Goal: Task Accomplishment & Management: Use online tool/utility

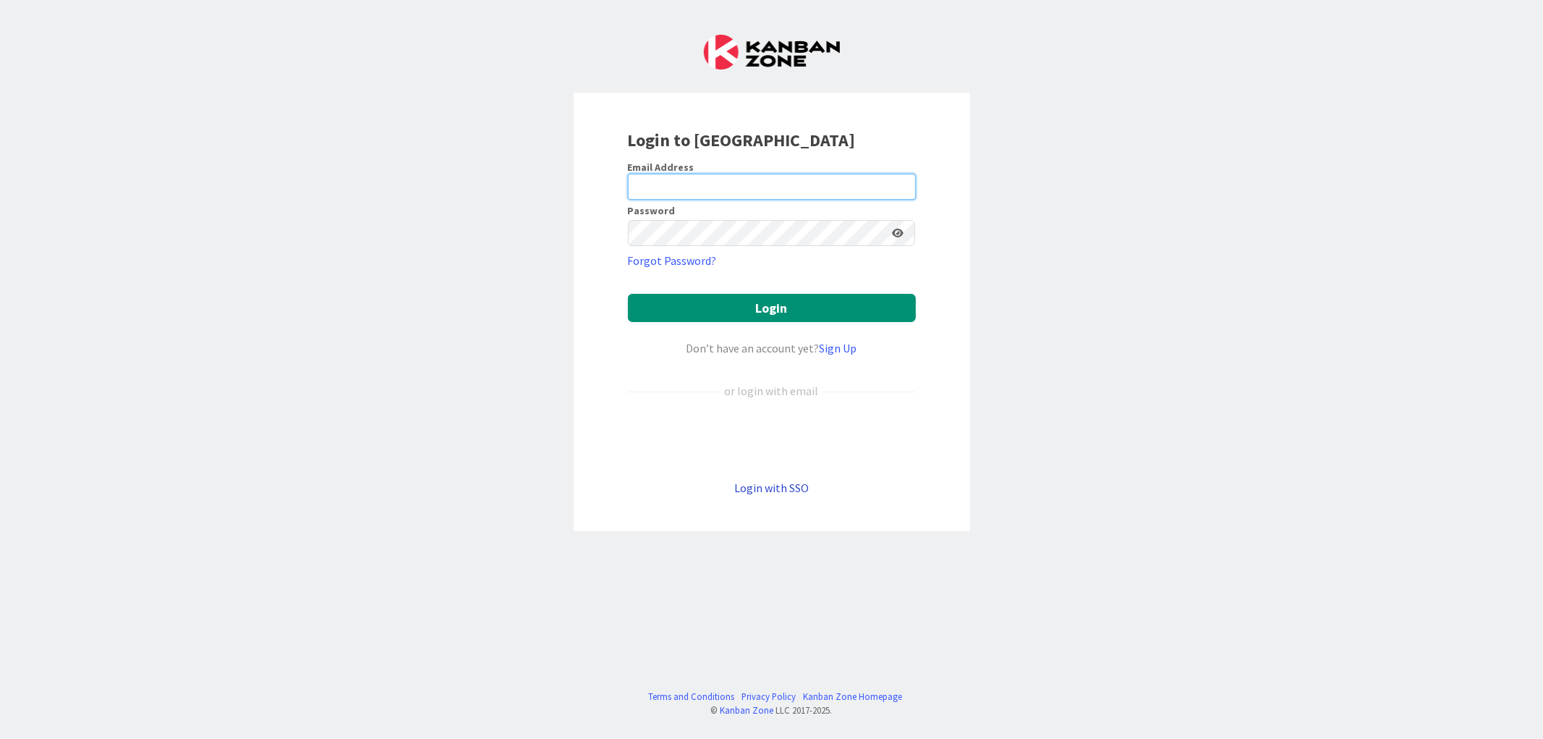
type input "anis.rahman@mrcglobal.com"
click at [758, 485] on link "Login with SSO" at bounding box center [771, 487] width 75 height 14
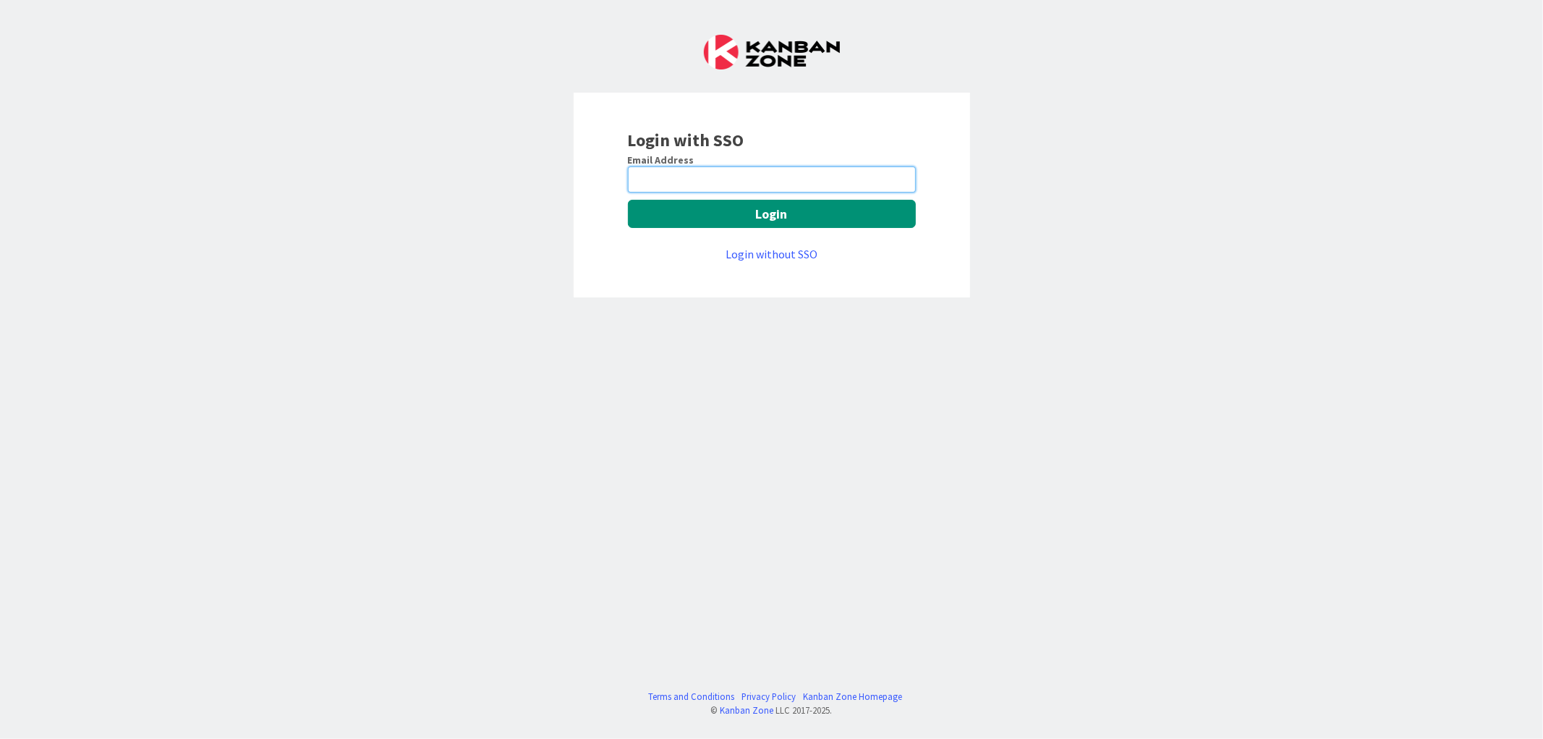
click at [676, 171] on input "email" at bounding box center [772, 179] width 288 height 26
type input "anis.rahman@mrcglobal.com"
click at [718, 212] on button "Login" at bounding box center [772, 214] width 288 height 28
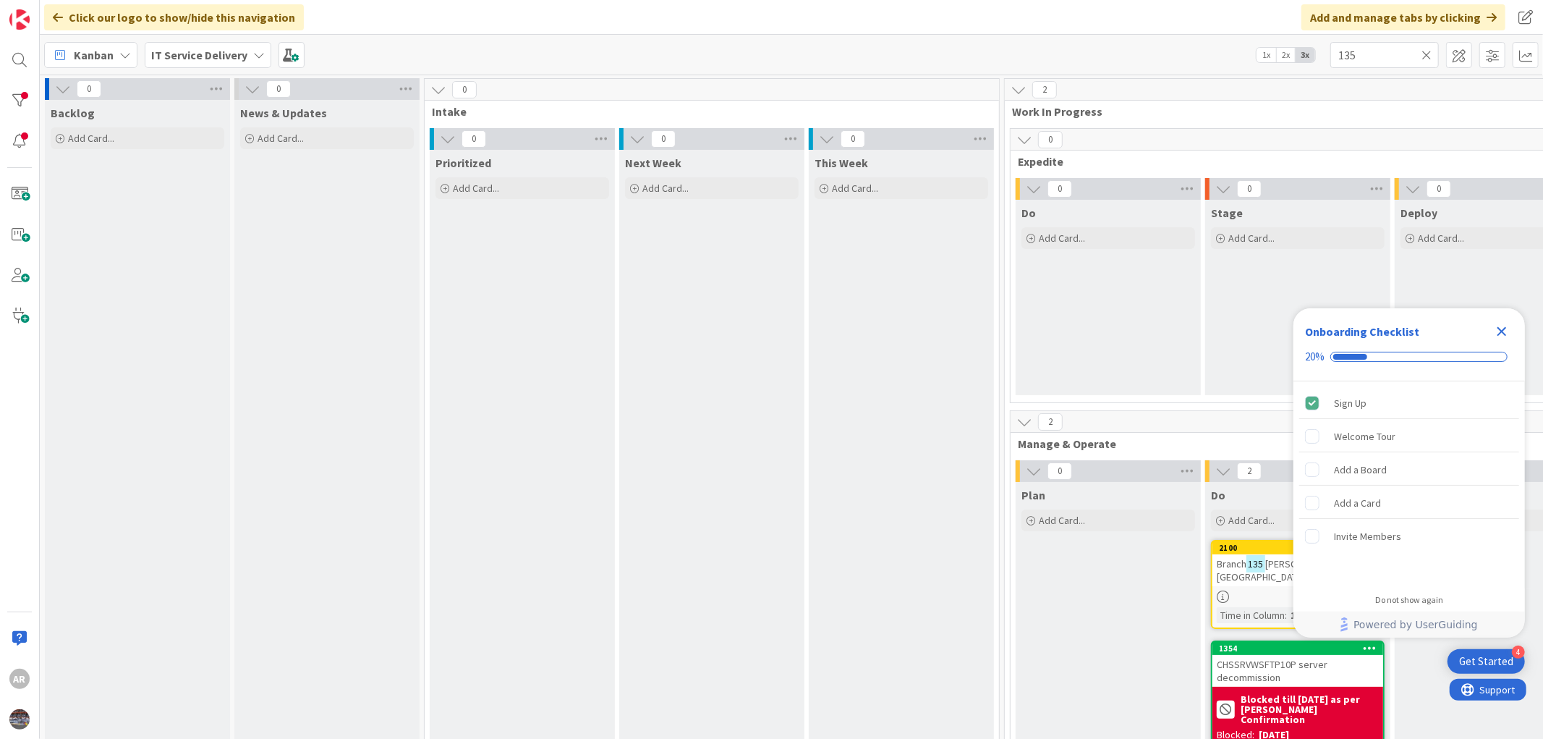
click at [1502, 327] on icon "Close Checklist" at bounding box center [1501, 331] width 17 height 17
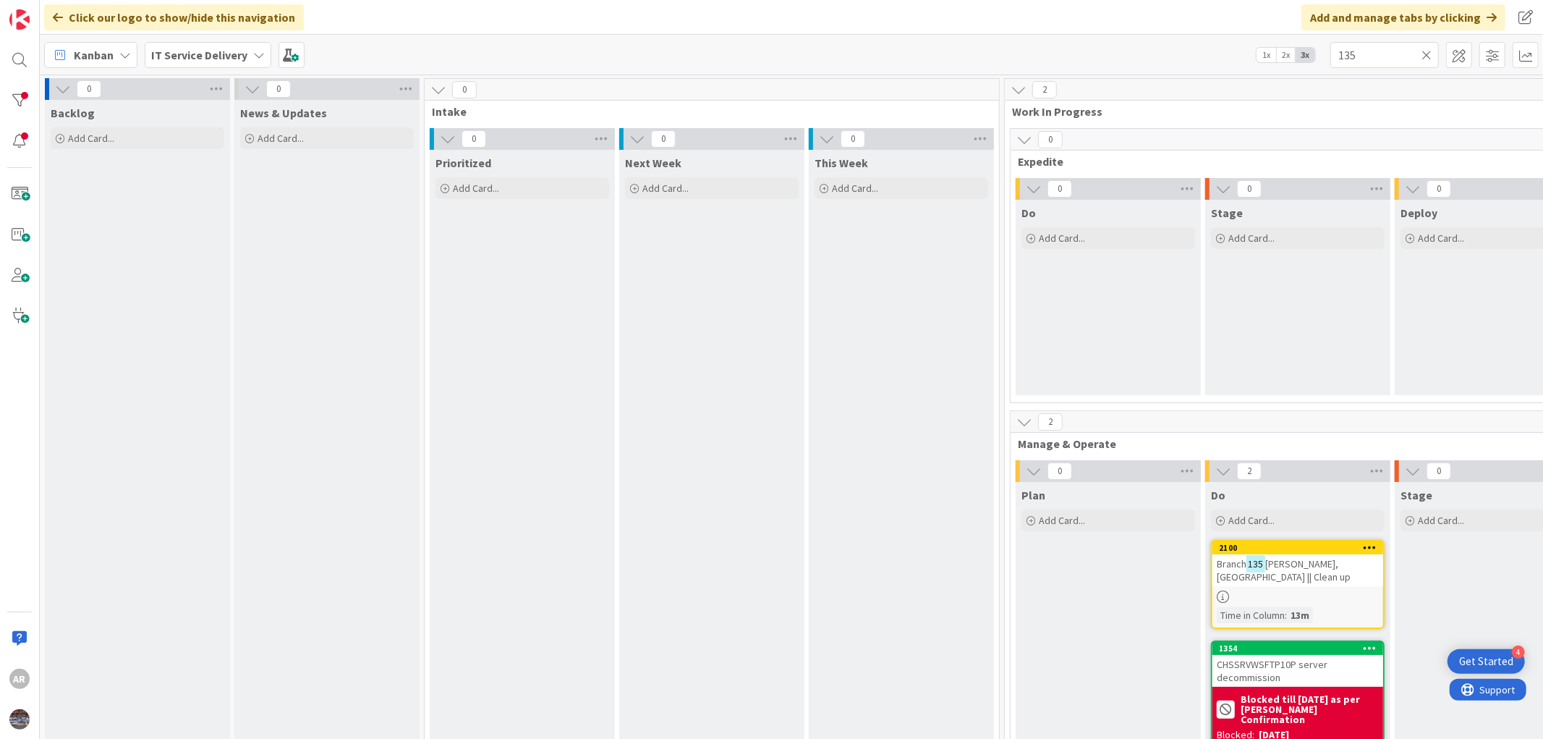
click at [1427, 51] on icon at bounding box center [1426, 54] width 10 height 13
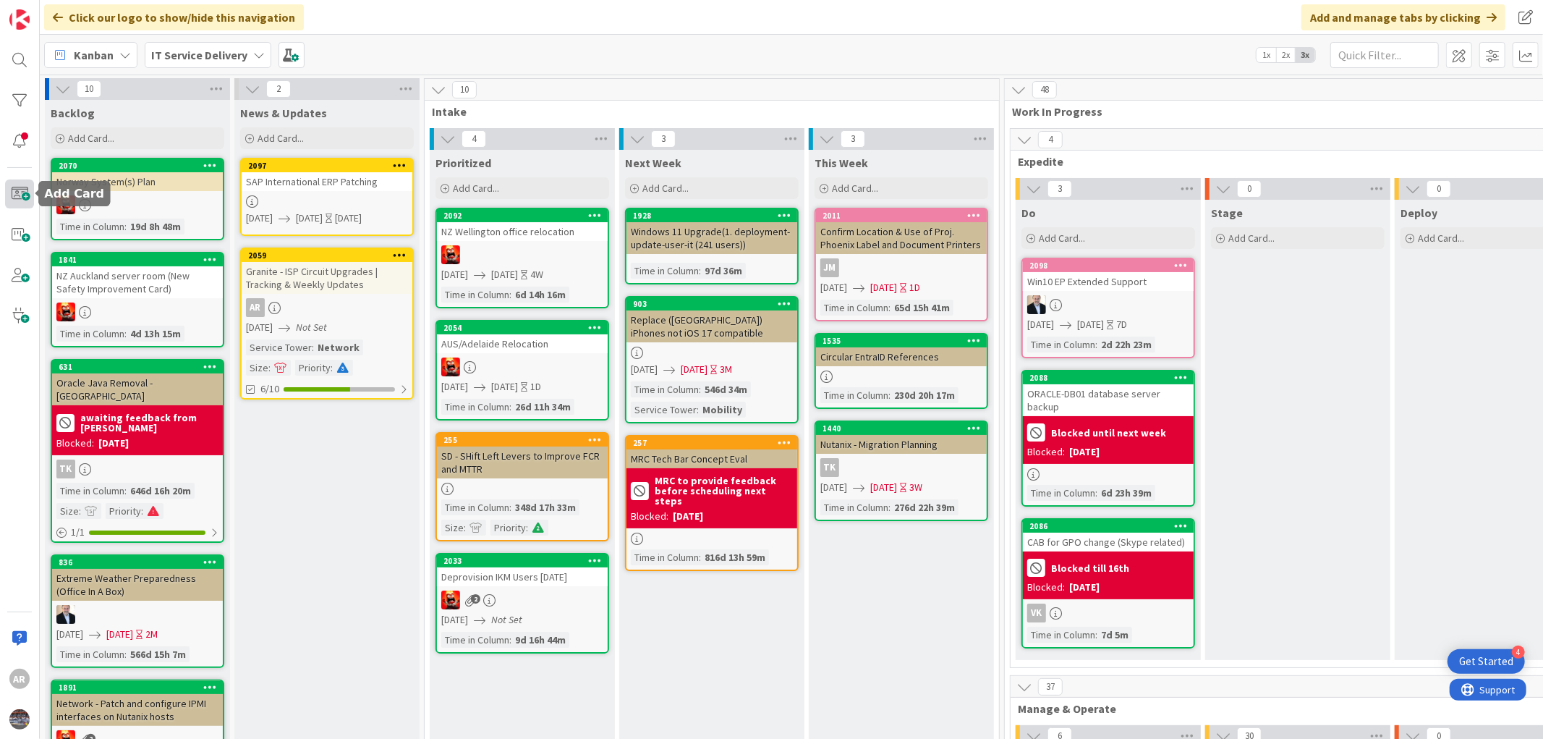
click at [24, 192] on span at bounding box center [19, 193] width 29 height 29
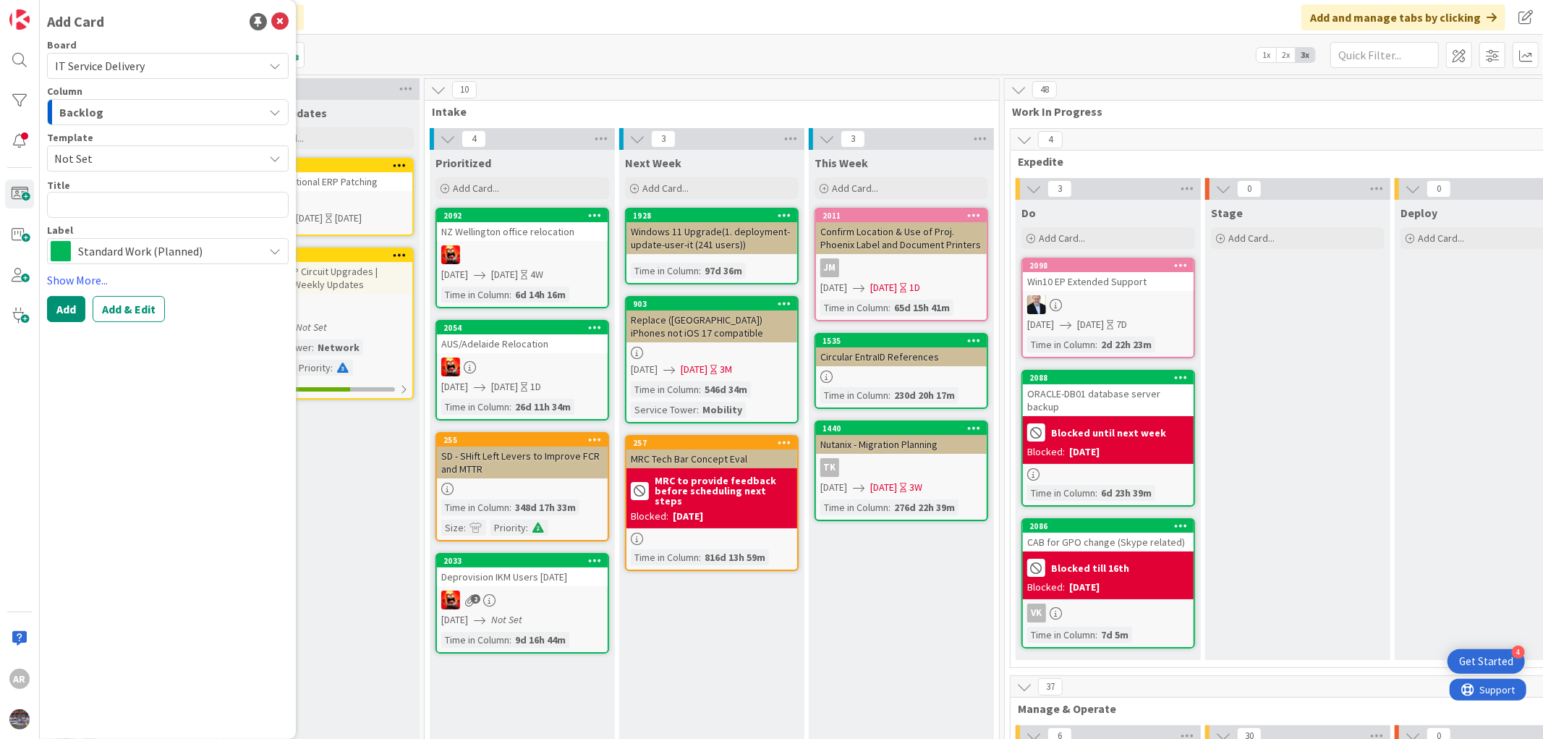
click at [113, 59] on span "IT Service Delivery" at bounding box center [100, 66] width 90 height 14
click at [127, 111] on div "Backlog" at bounding box center [160, 112] width 208 height 23
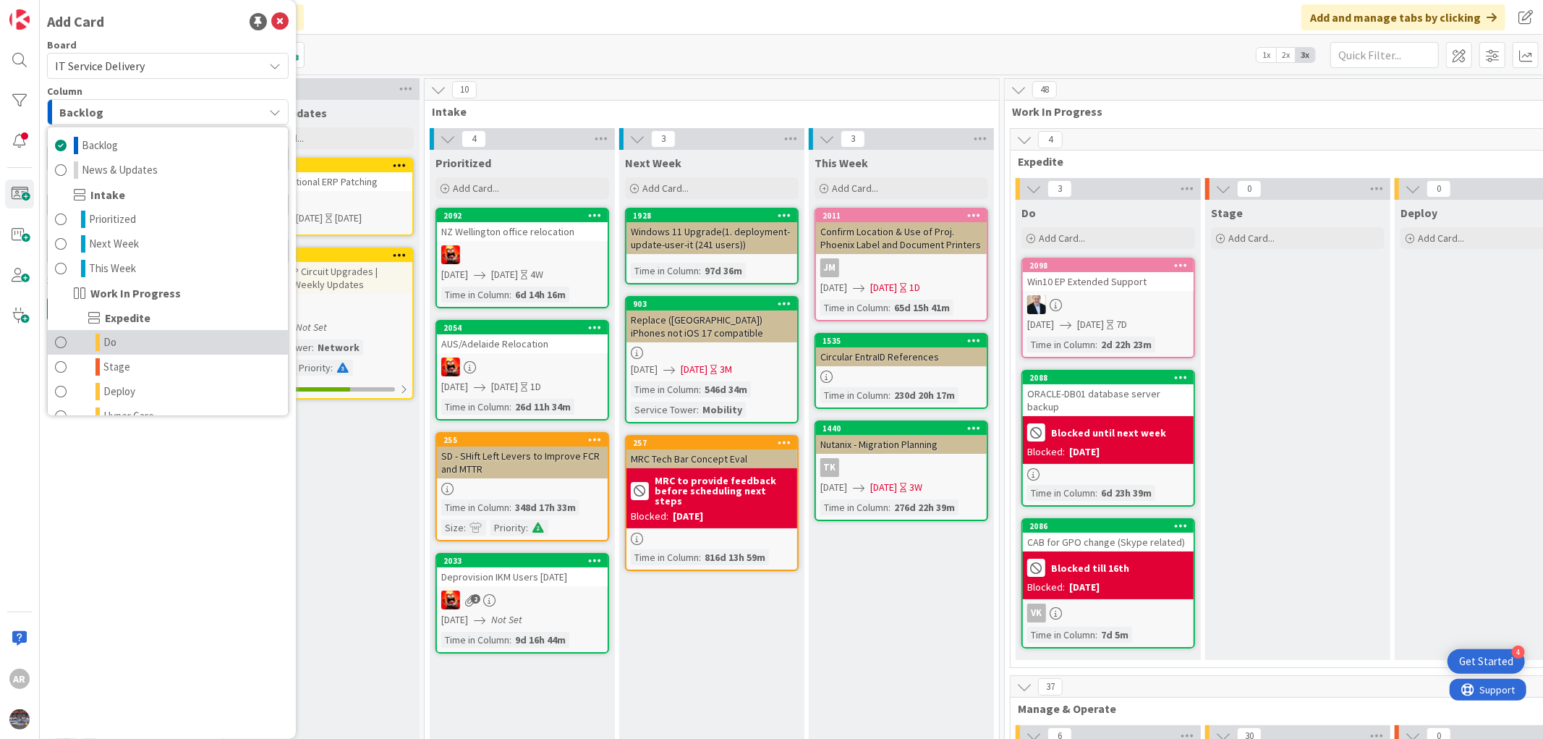
click at [106, 339] on span "Do" at bounding box center [109, 341] width 13 height 17
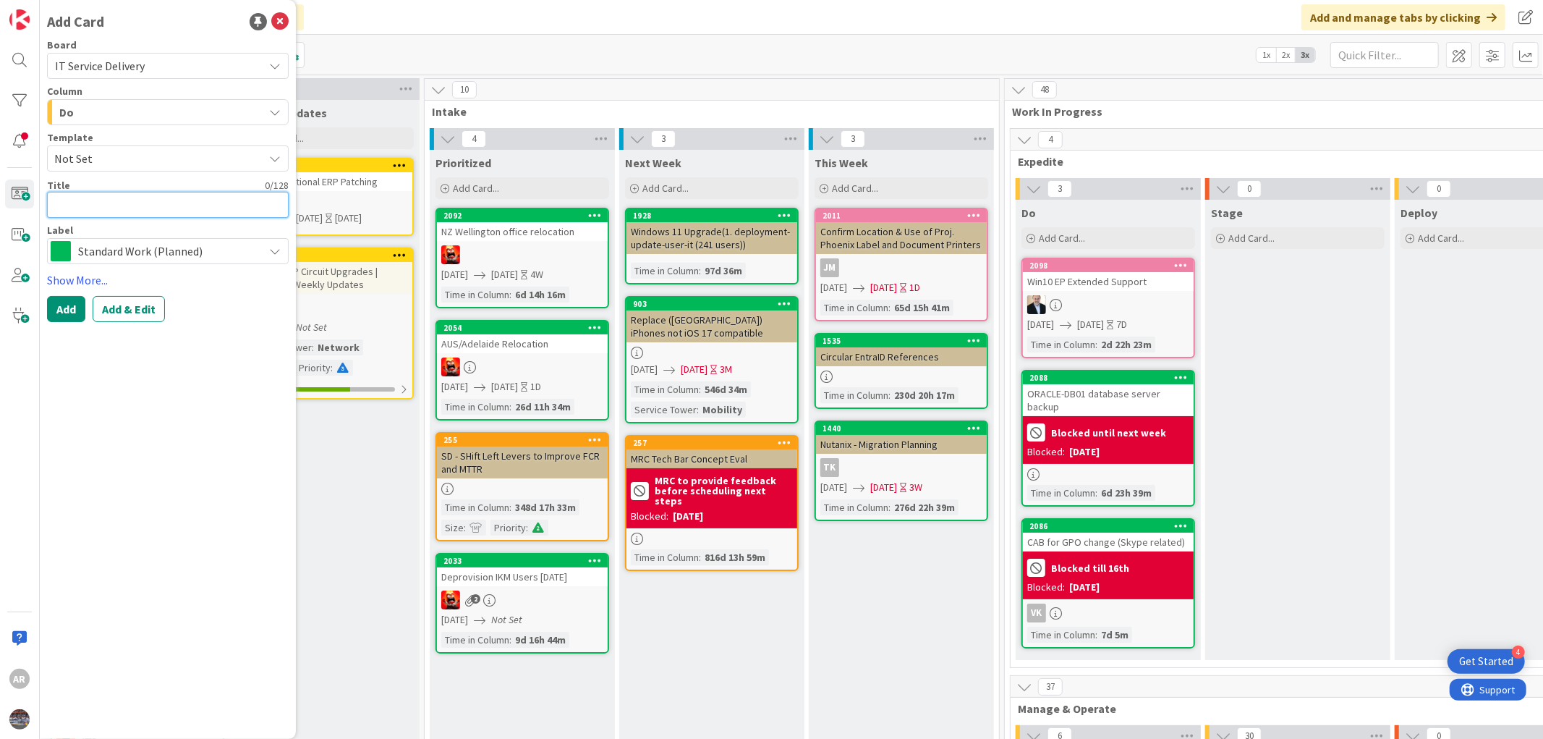
click at [87, 210] on textarea at bounding box center [168, 205] width 242 height 26
paste textarea "Validate all branch IP scopes against the attached file to confirm accuracy"
type textarea "x"
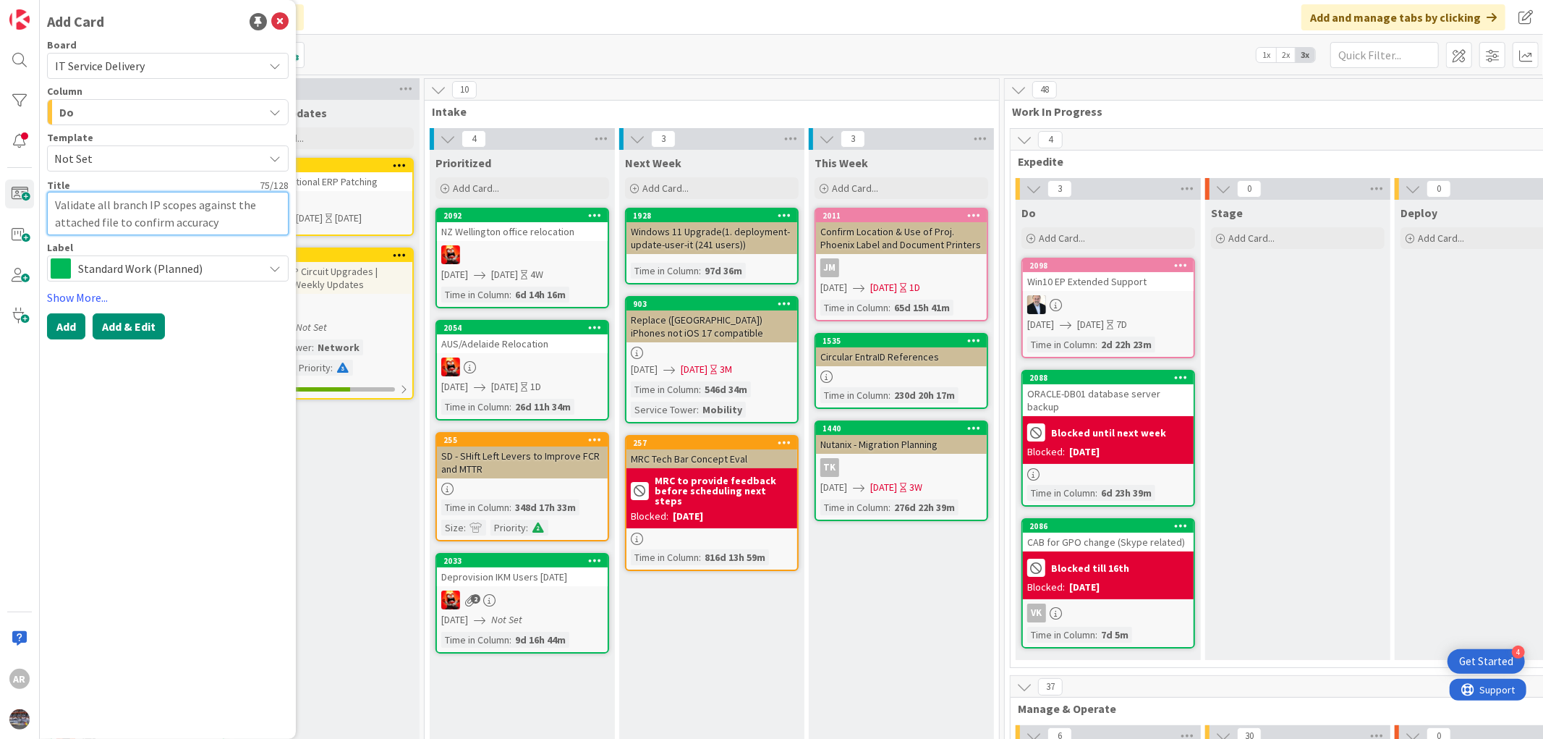
type textarea "Validate all branch IP scopes against the attached file to confirm accuracy"
click at [114, 328] on button "Add & Edit" at bounding box center [129, 326] width 72 height 26
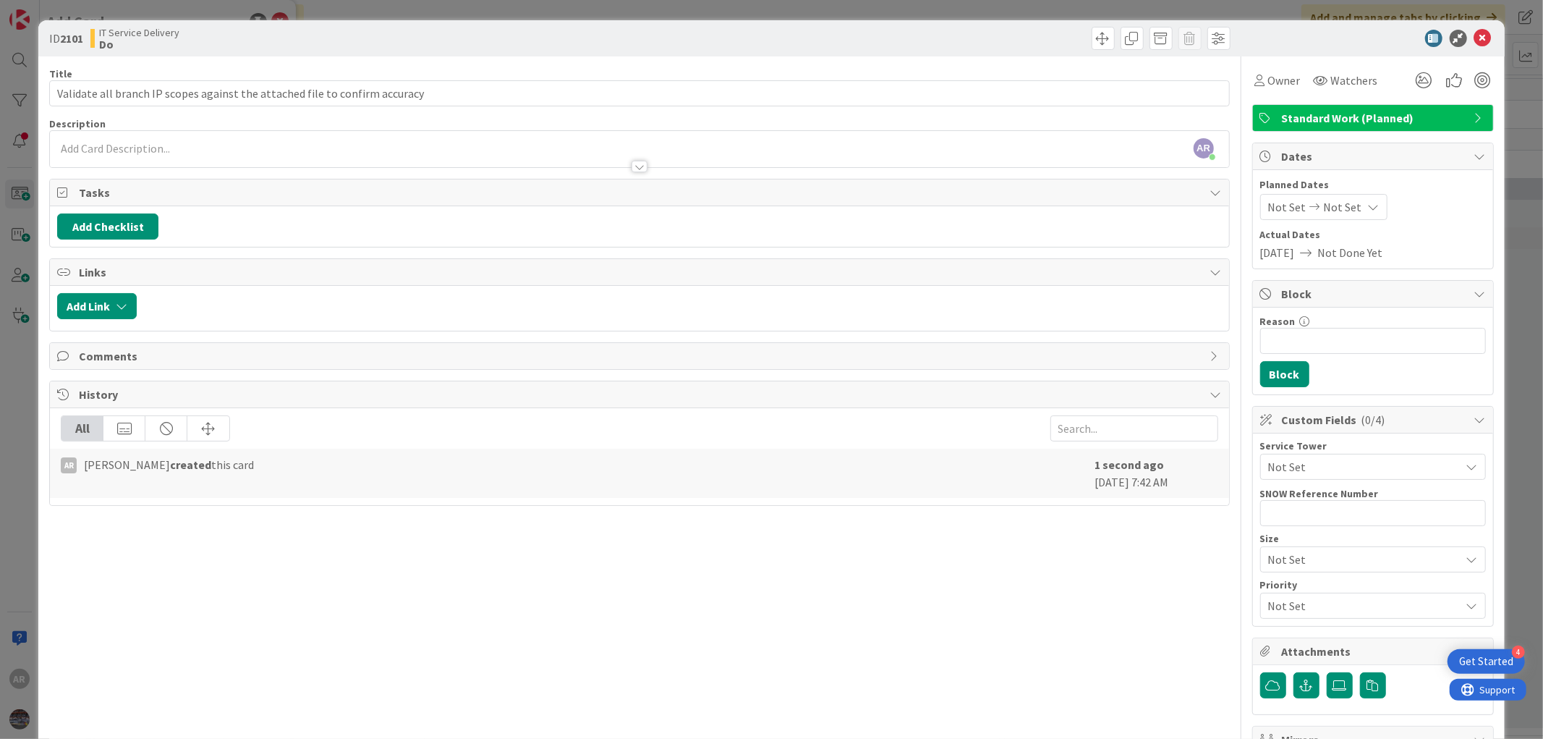
click at [1451, 118] on span "Standard Work (Planned)" at bounding box center [1374, 117] width 185 height 17
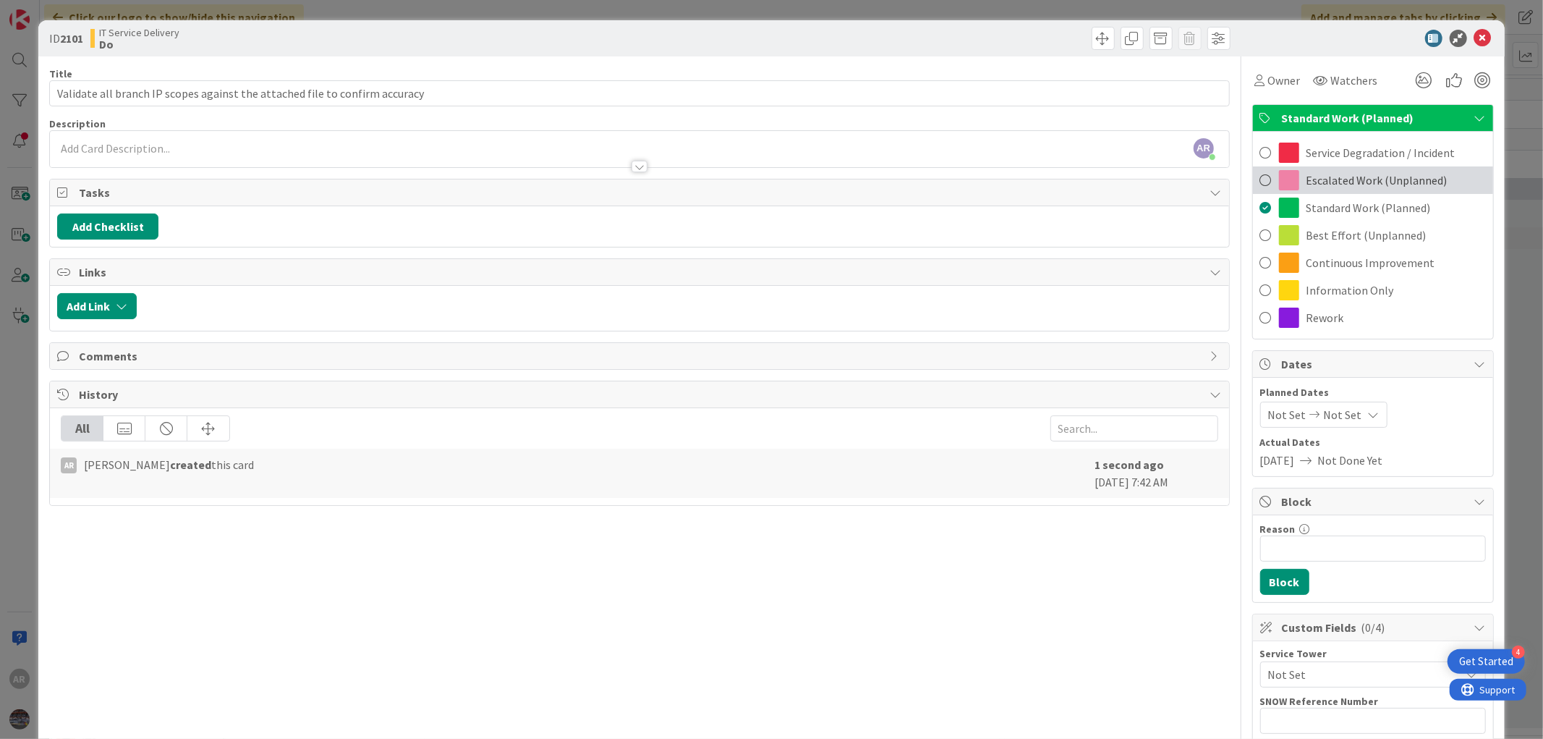
click at [1327, 182] on span "Escalated Work (Unplanned)" at bounding box center [1376, 179] width 141 height 17
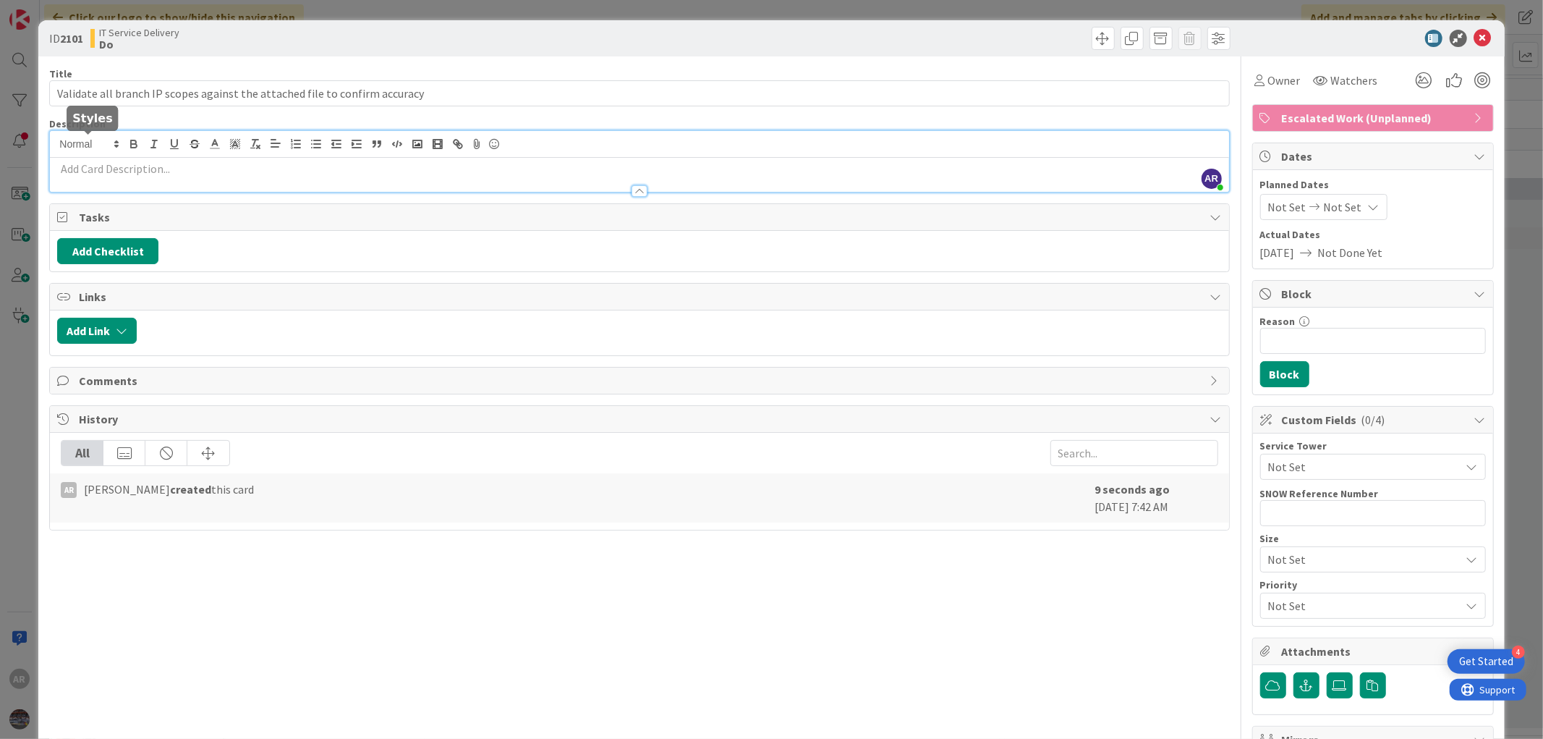
click at [113, 148] on div "AR Anis Rahman just joined" at bounding box center [639, 161] width 1178 height 61
click at [475, 139] on icon at bounding box center [476, 144] width 17 height 20
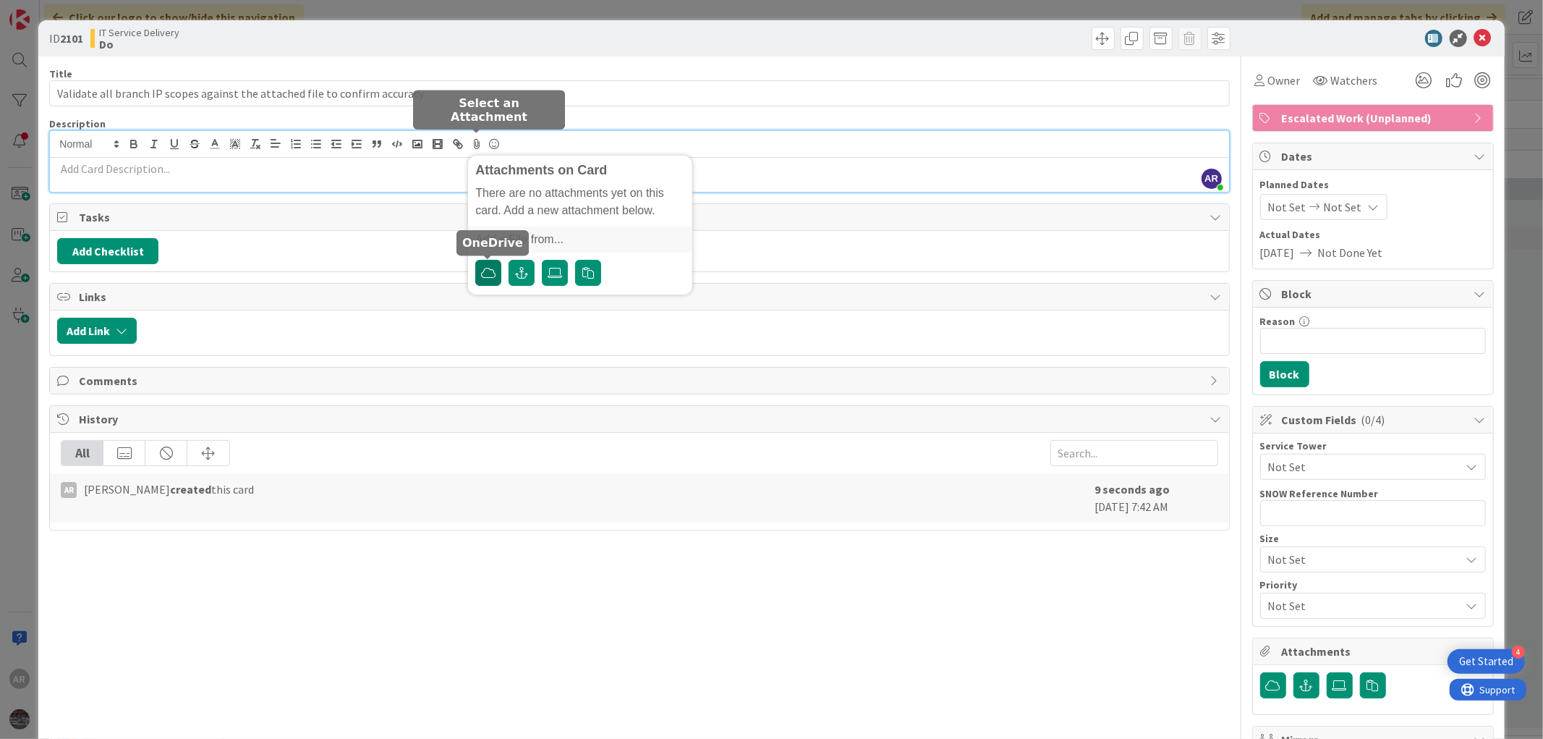
click at [477, 273] on button "button" at bounding box center [488, 273] width 26 height 26
click at [1266, 684] on icon "button" at bounding box center [1273, 685] width 14 height 12
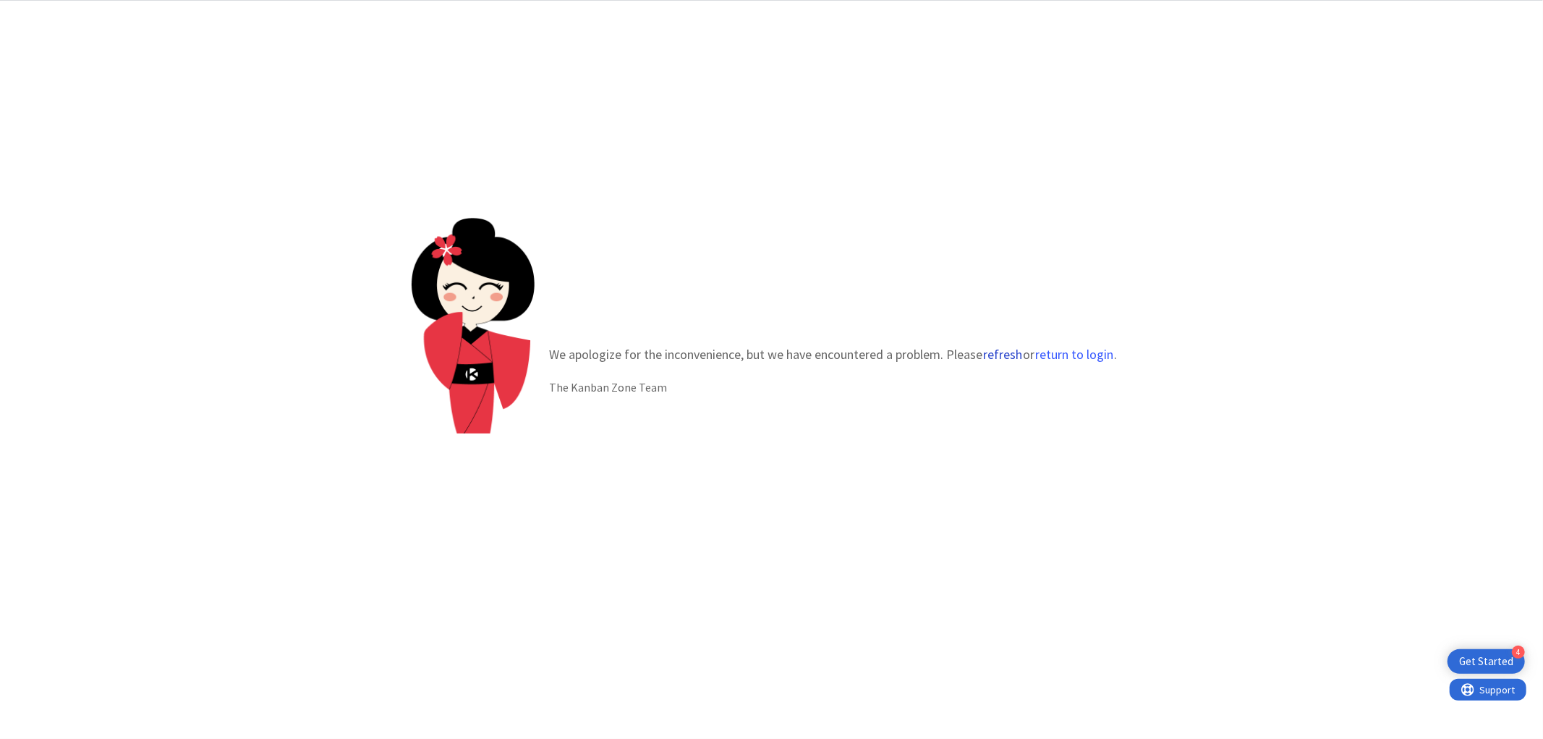
click at [998, 352] on button "refresh" at bounding box center [1002, 354] width 41 height 14
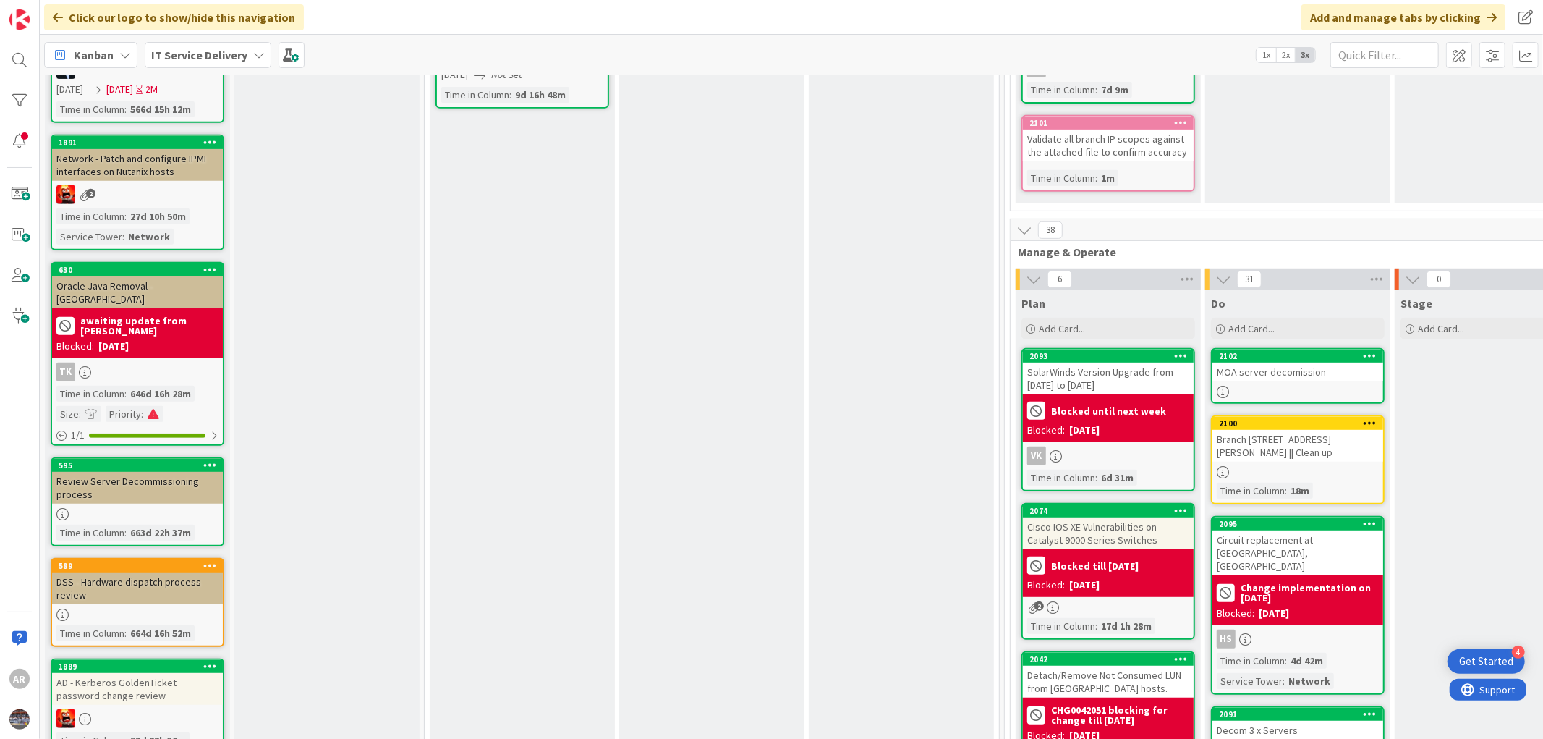
scroll to position [493, 0]
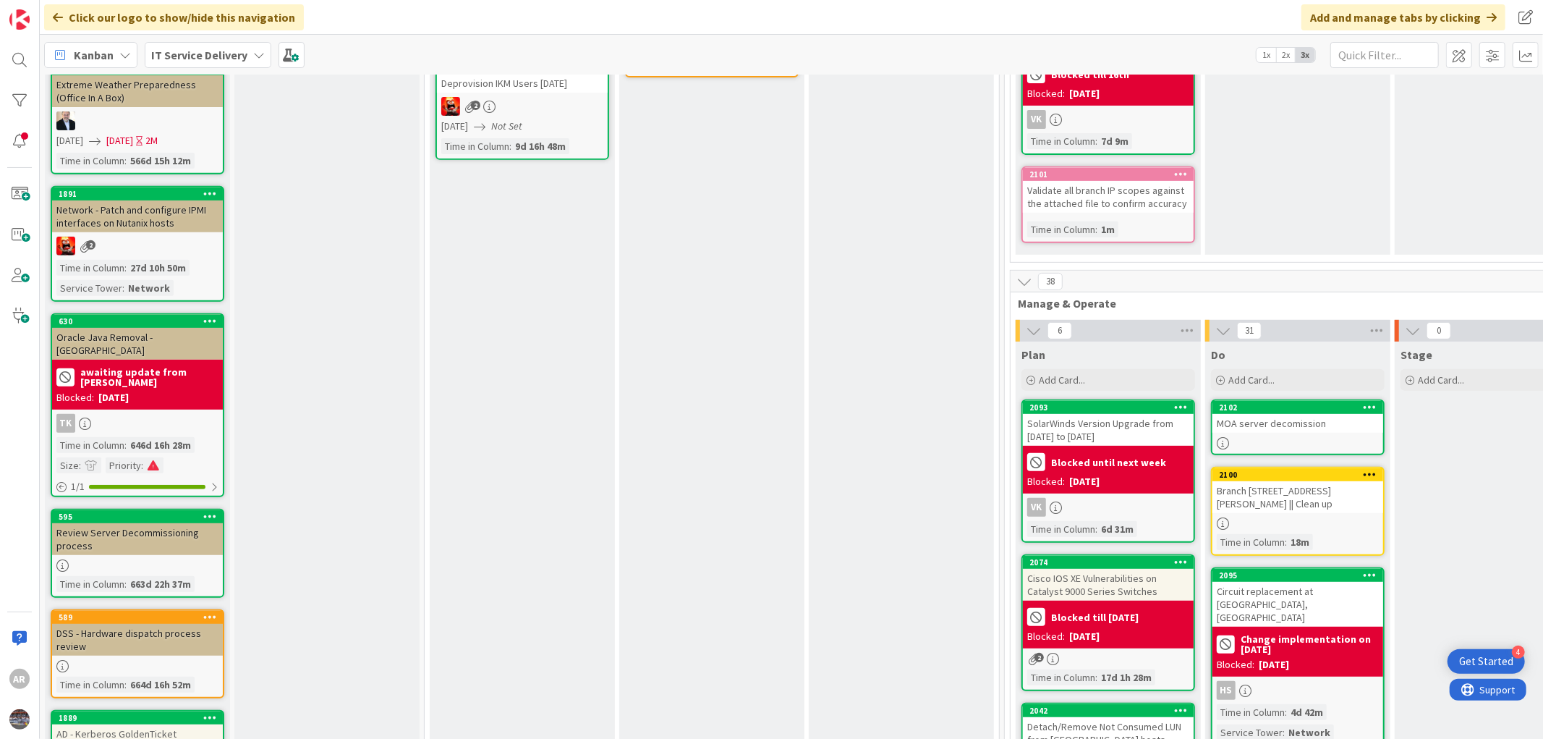
click at [1086, 183] on div "Validate all branch IP scopes against the attached file to confirm accuracy" at bounding box center [1108, 197] width 171 height 32
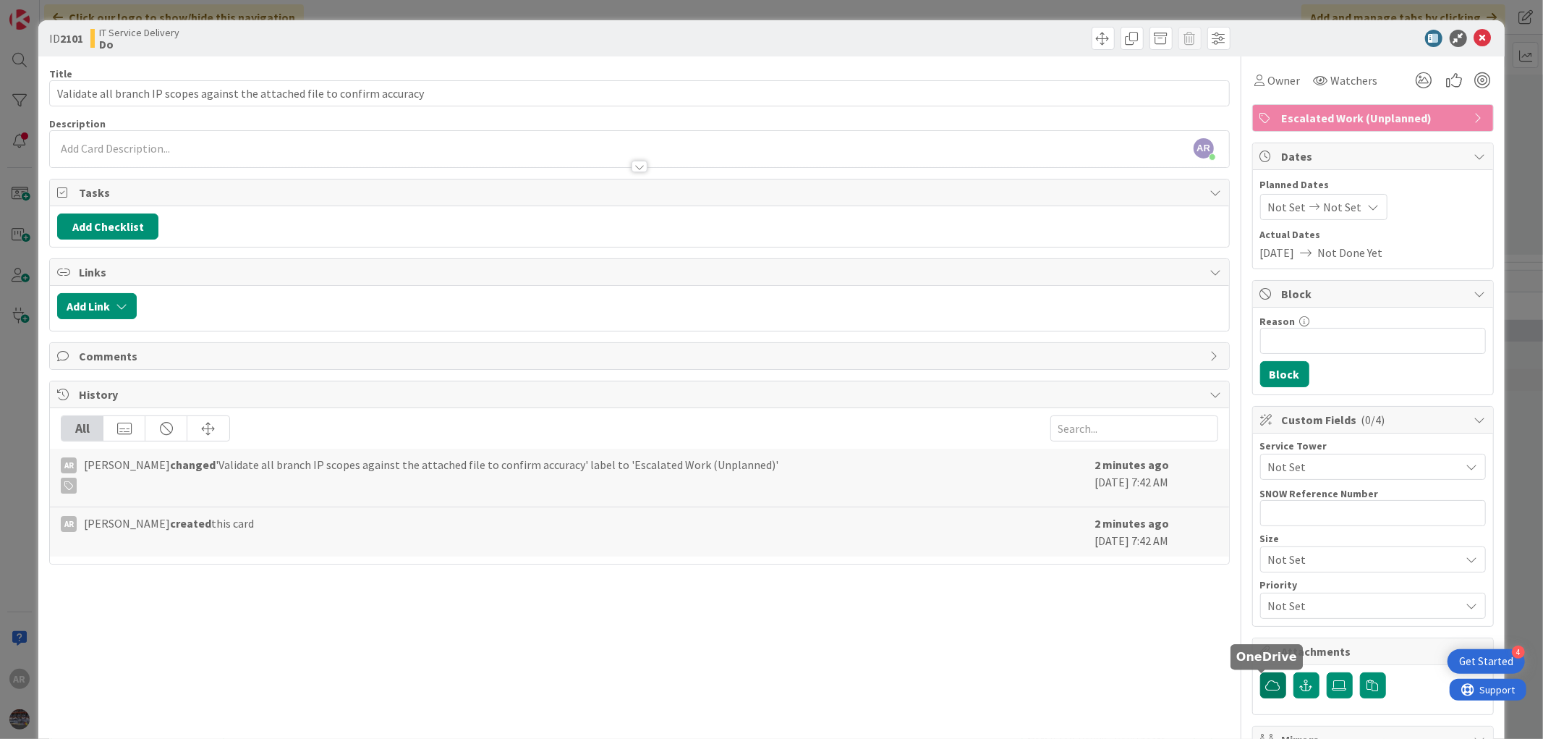
click at [1266, 687] on icon "button" at bounding box center [1273, 685] width 14 height 12
click at [1332, 681] on icon at bounding box center [1339, 685] width 14 height 12
click at [1327, 672] on input "file" at bounding box center [1327, 672] width 0 height 0
click at [1332, 684] on icon at bounding box center [1339, 685] width 14 height 12
click at [1327, 672] on input "file" at bounding box center [1327, 672] width 0 height 0
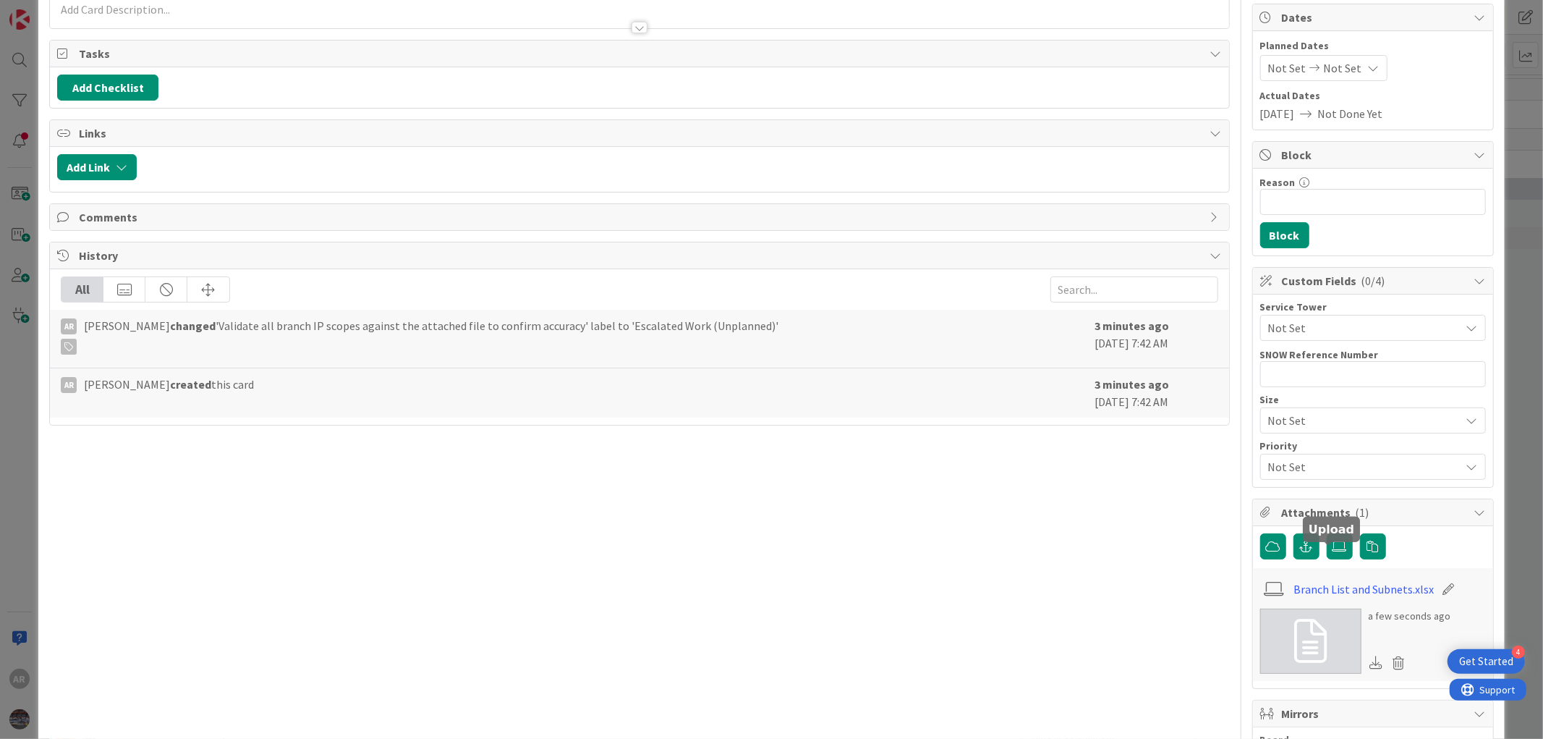
scroll to position [161, 0]
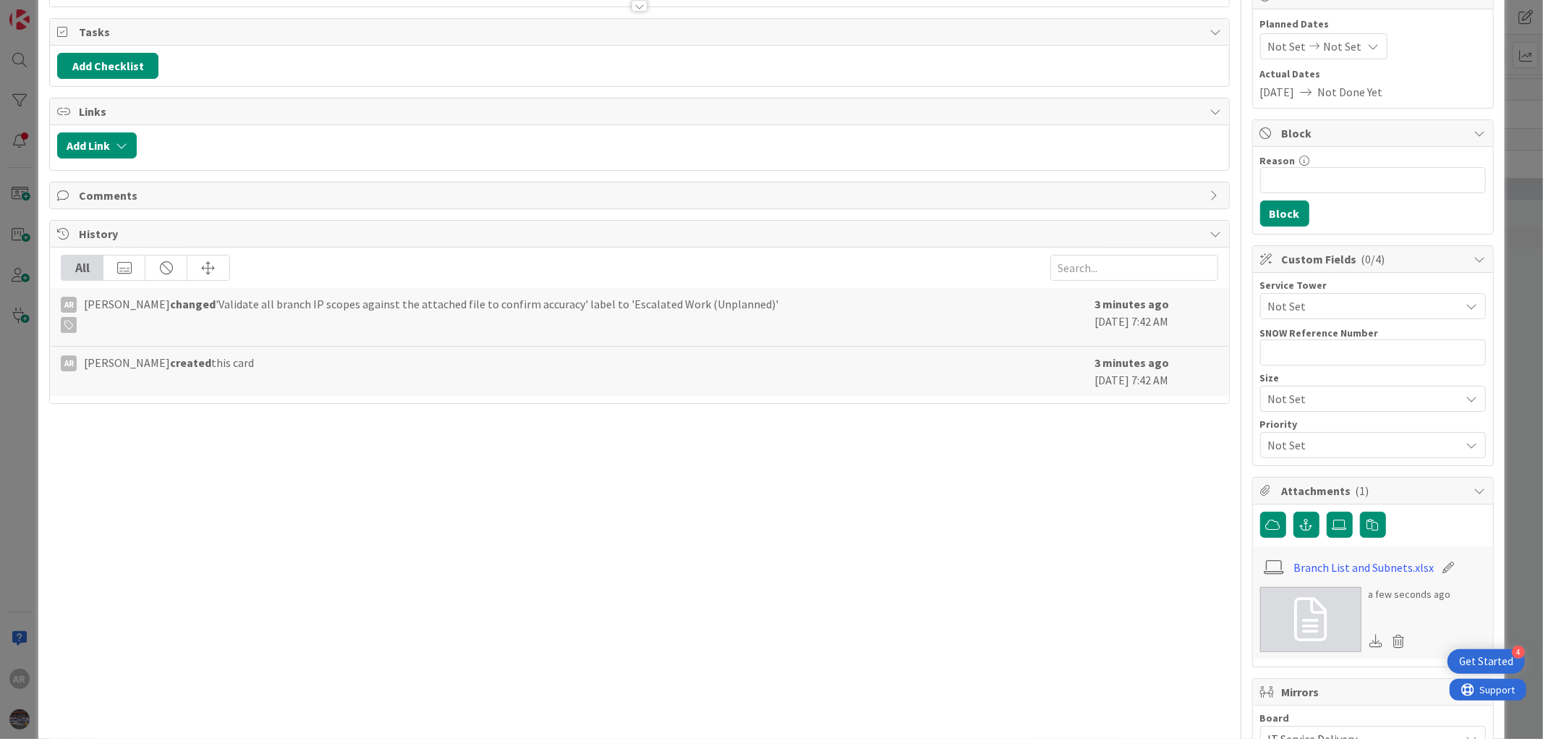
click at [1438, 566] on icon at bounding box center [1448, 567] width 20 height 14
click at [1389, 640] on icon at bounding box center [1398, 641] width 20 height 22
click at [1253, 703] on button "Delete" at bounding box center [1263, 711] width 54 height 26
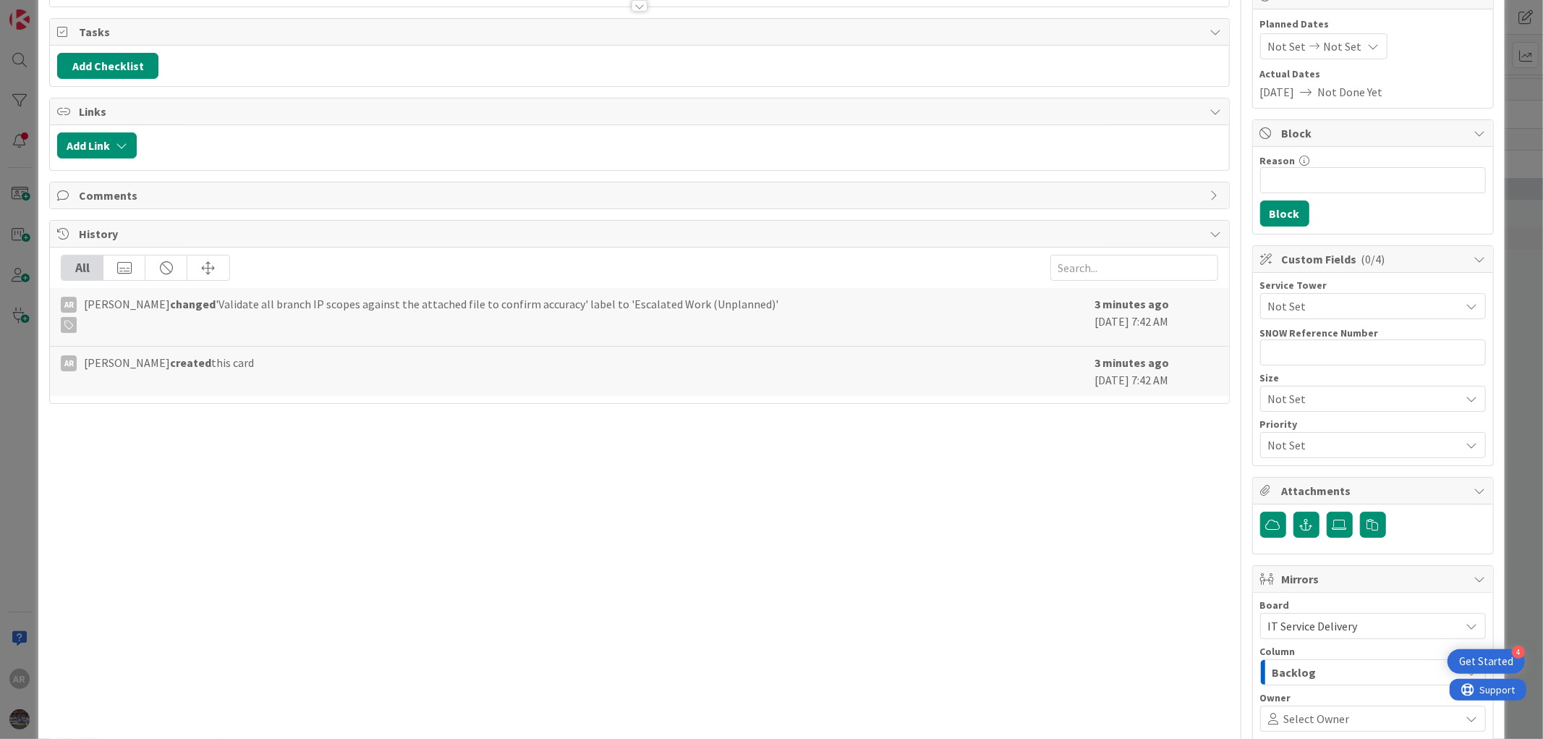
click at [1296, 311] on span "Not Set" at bounding box center [1364, 305] width 192 height 17
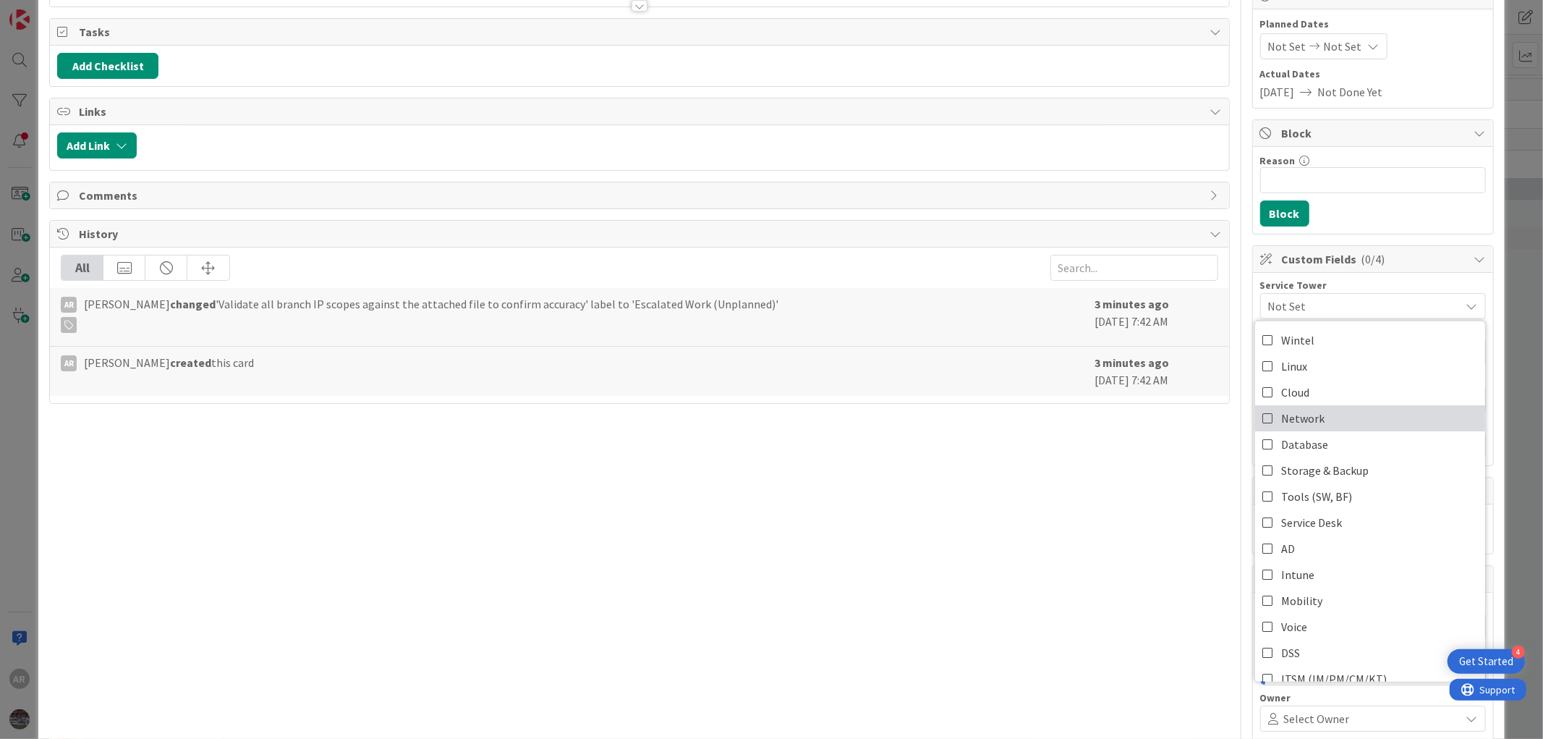
click at [1262, 421] on icon at bounding box center [1268, 418] width 12 height 22
click at [1227, 268] on div "Title 75 / 128 Validate all branch IP scopes against the attached file to confi…" at bounding box center [771, 529] width 1444 height 1266
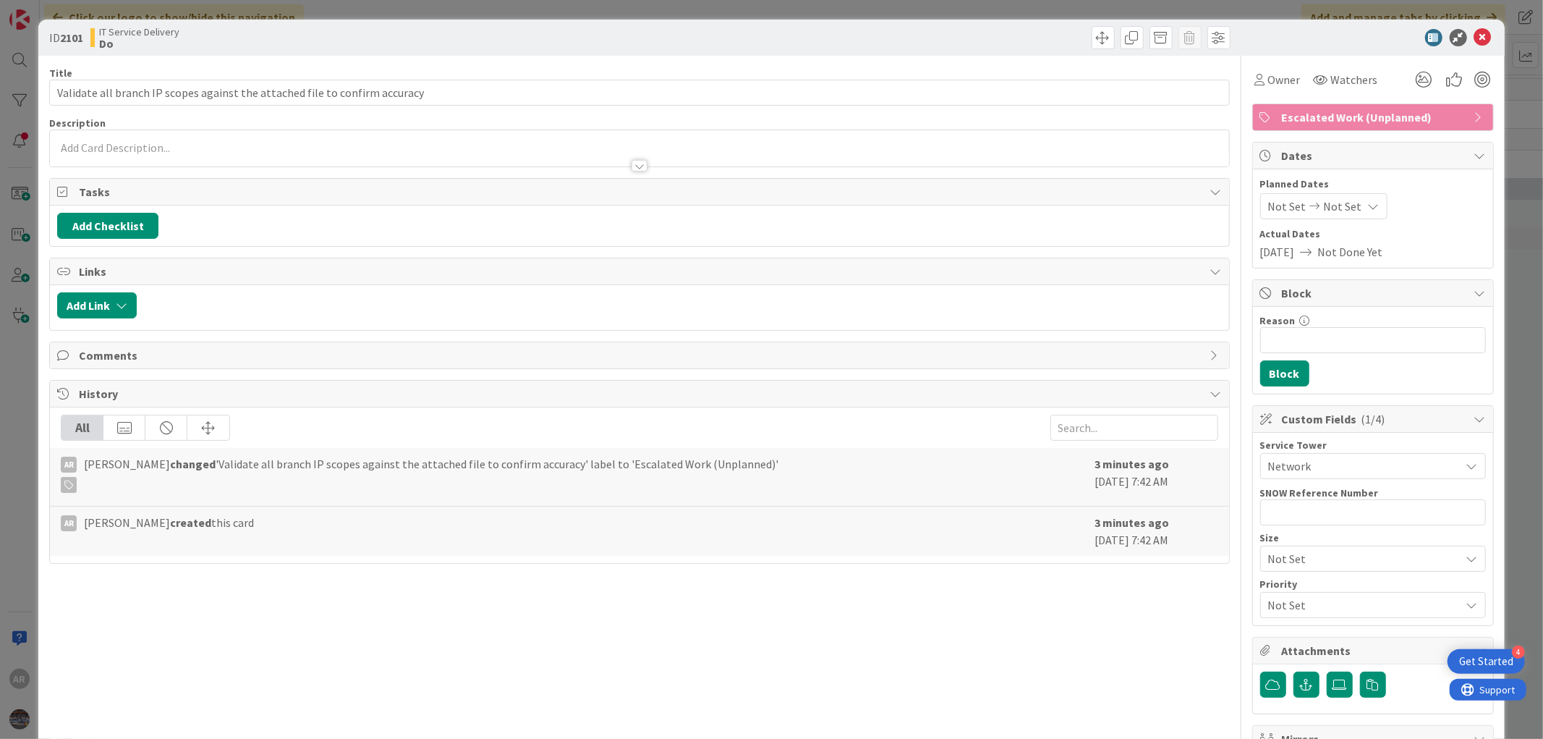
scroll to position [0, 0]
click at [1337, 208] on span "Not Set" at bounding box center [1343, 206] width 38 height 17
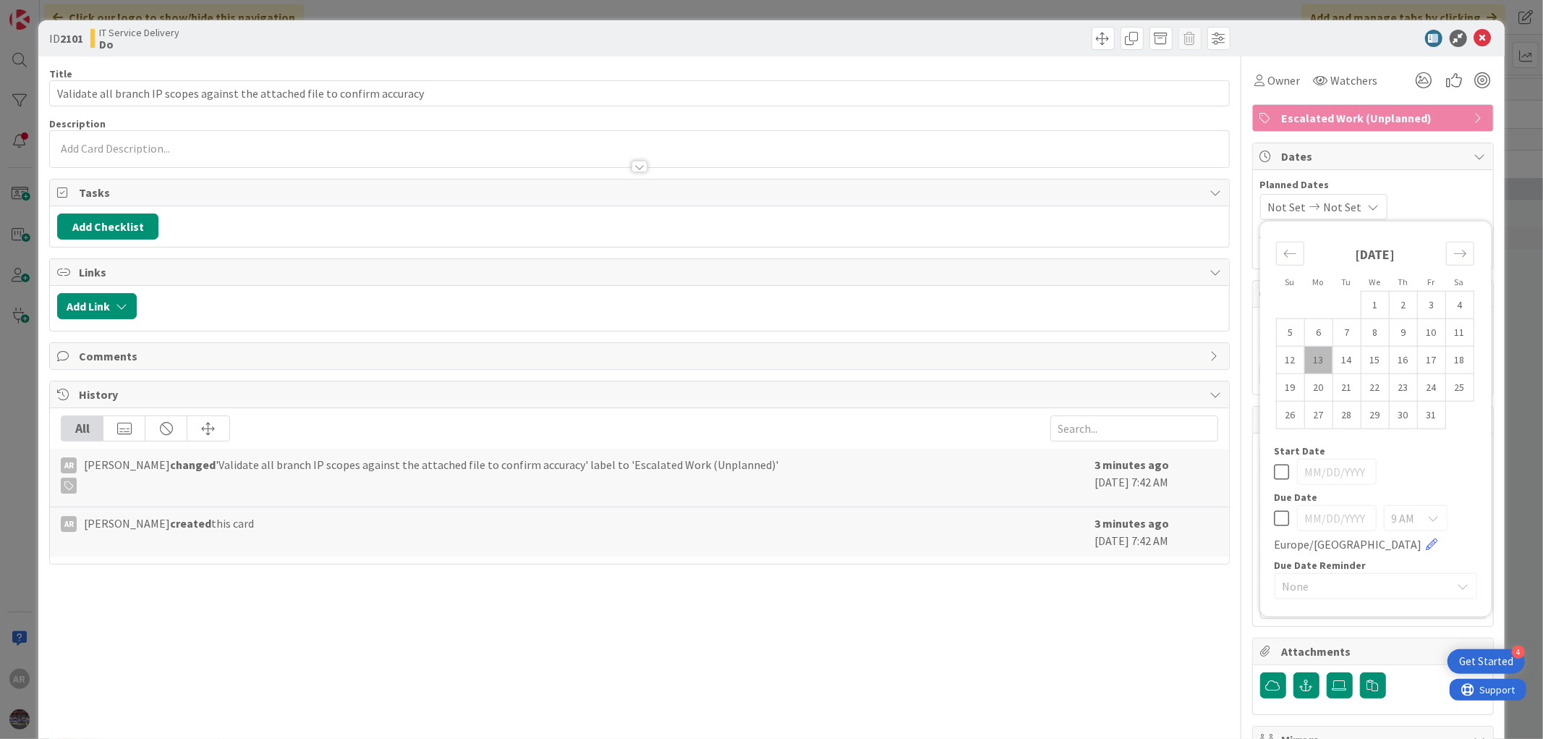
click at [1309, 355] on td "13" at bounding box center [1318, 359] width 28 height 27
type input "[DATE]"
click at [1419, 184] on span "Planned Dates" at bounding box center [1373, 184] width 226 height 15
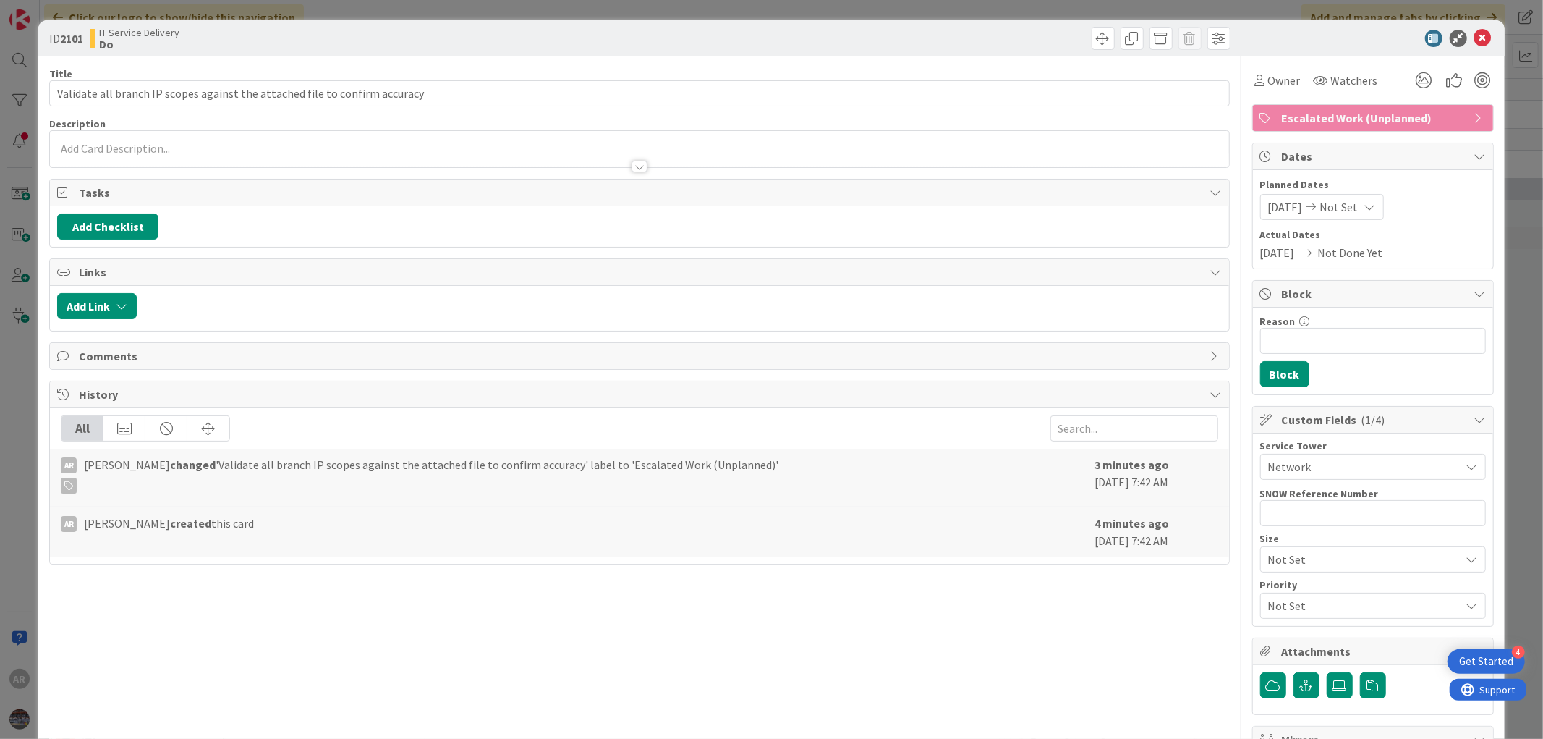
click at [1276, 248] on span "[DATE]" at bounding box center [1277, 252] width 35 height 17
click at [1335, 251] on span "Not Done Yet" at bounding box center [1350, 252] width 65 height 17
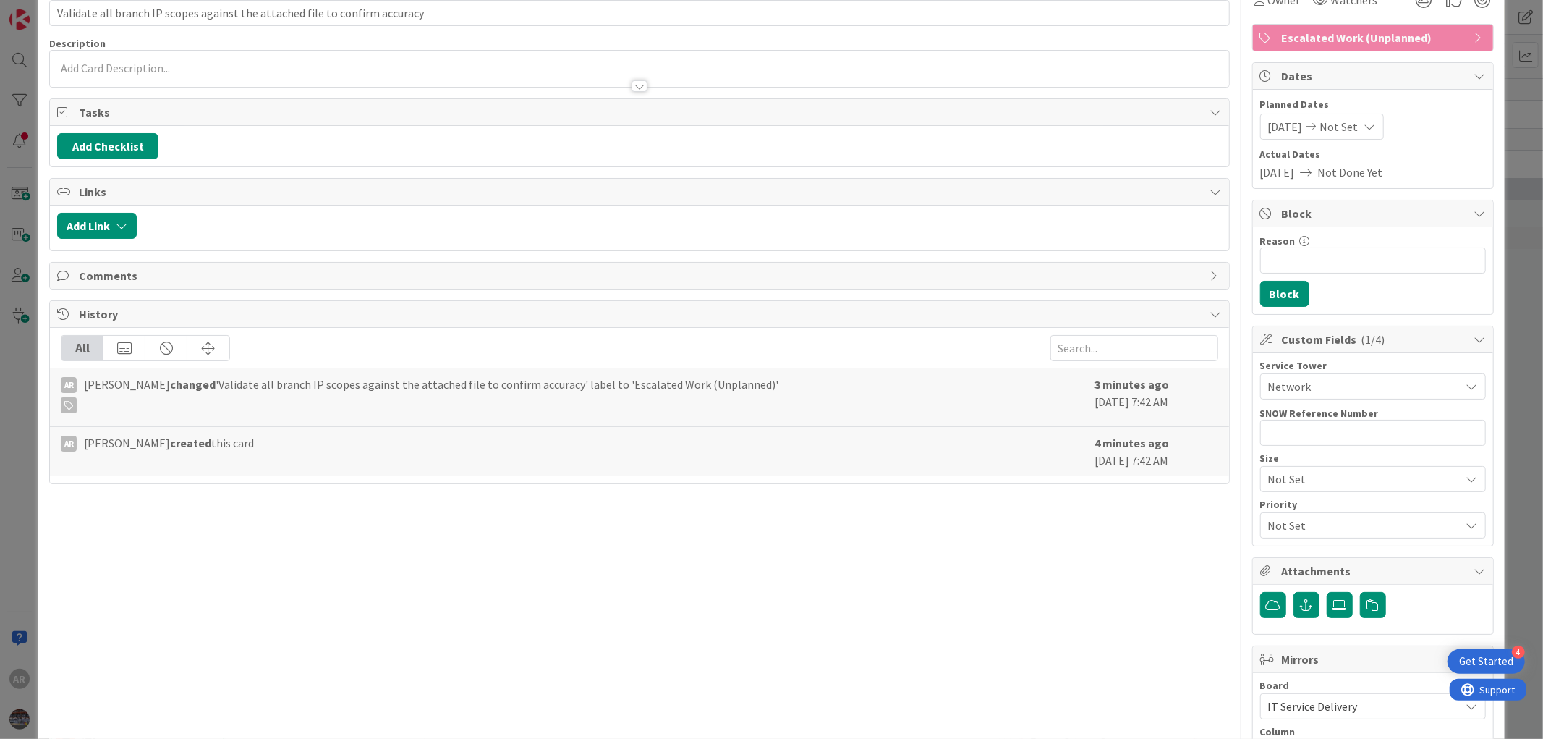
scroll to position [161, 0]
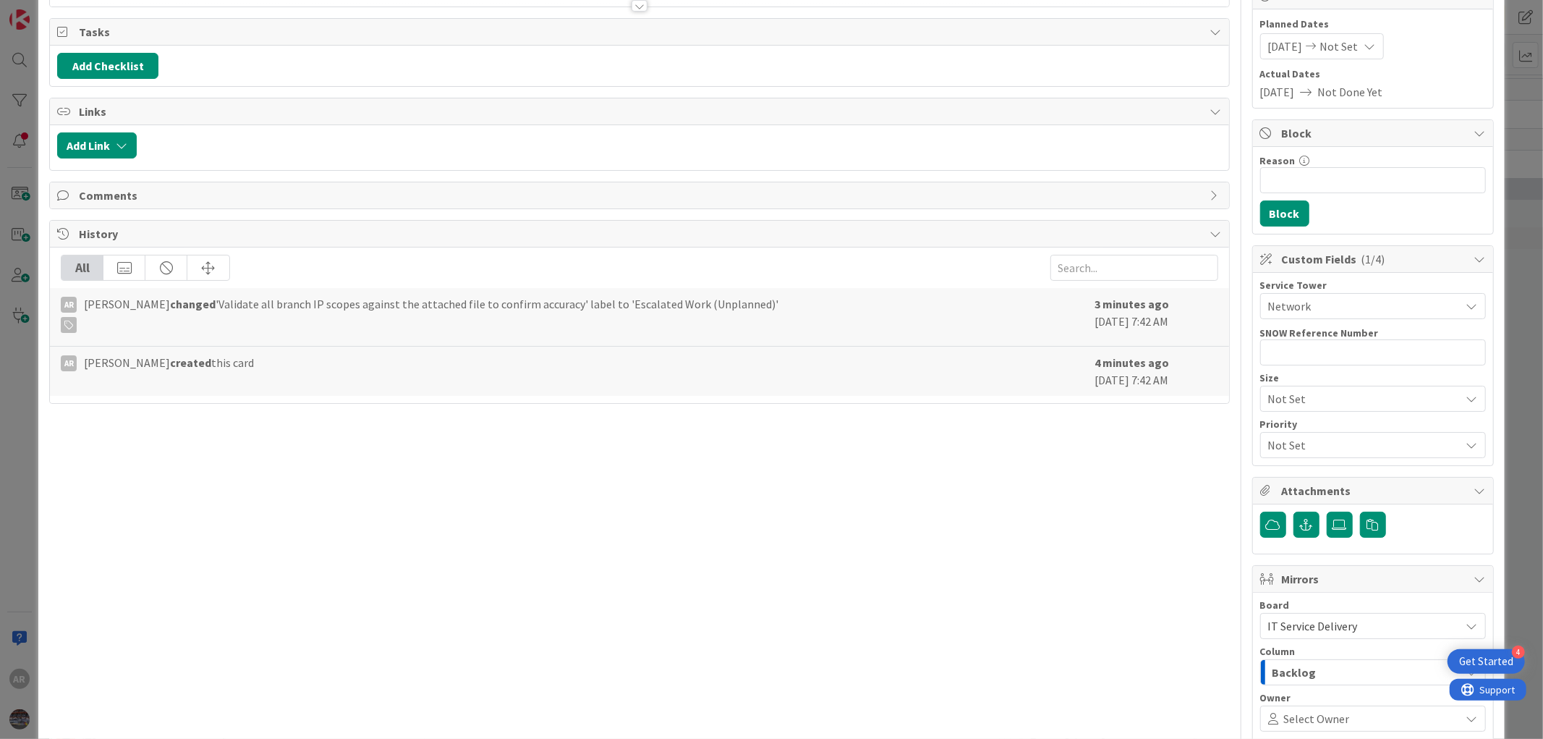
click at [1280, 403] on span "Not Set" at bounding box center [1360, 398] width 185 height 20
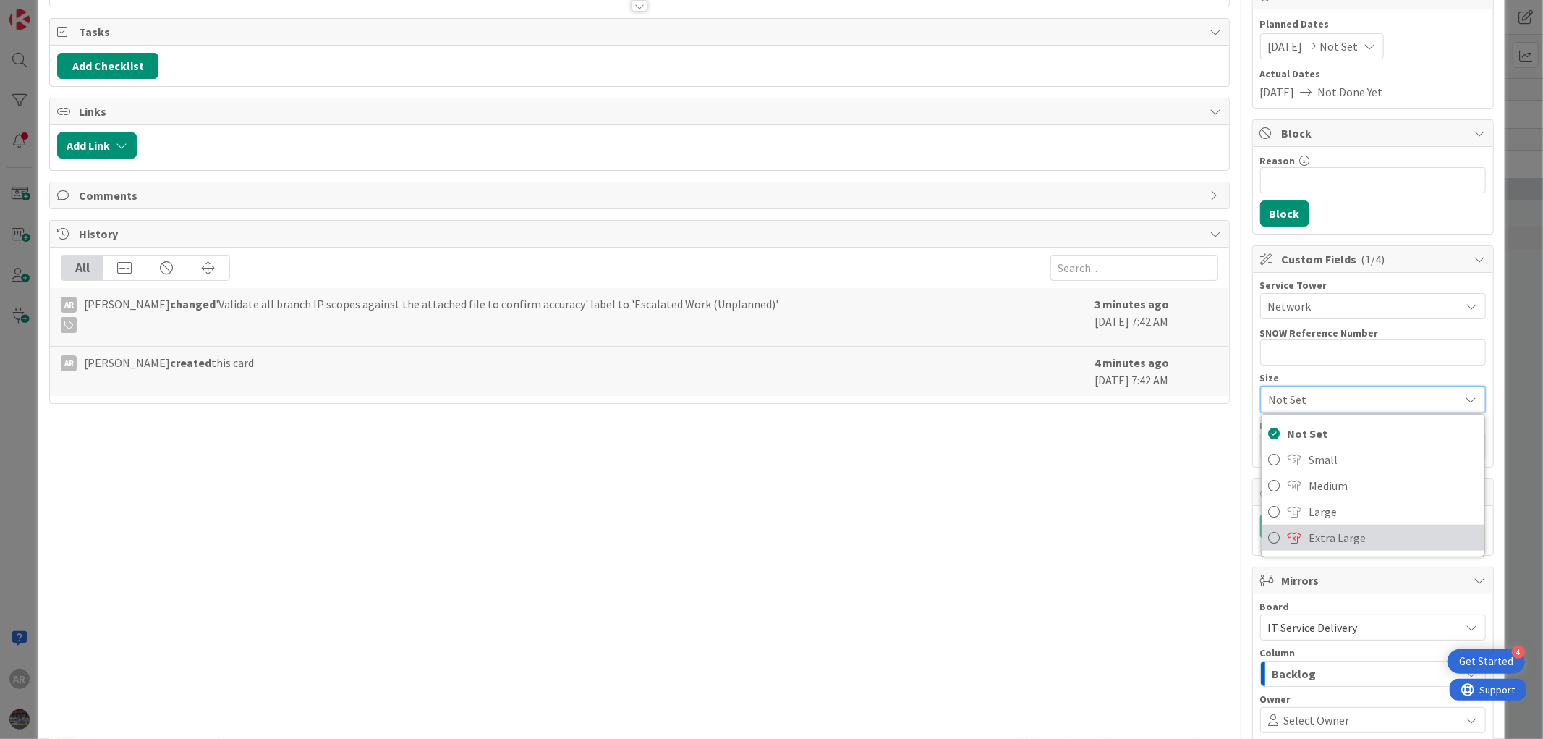
click at [1324, 537] on span "Extra Large" at bounding box center [1393, 538] width 168 height 22
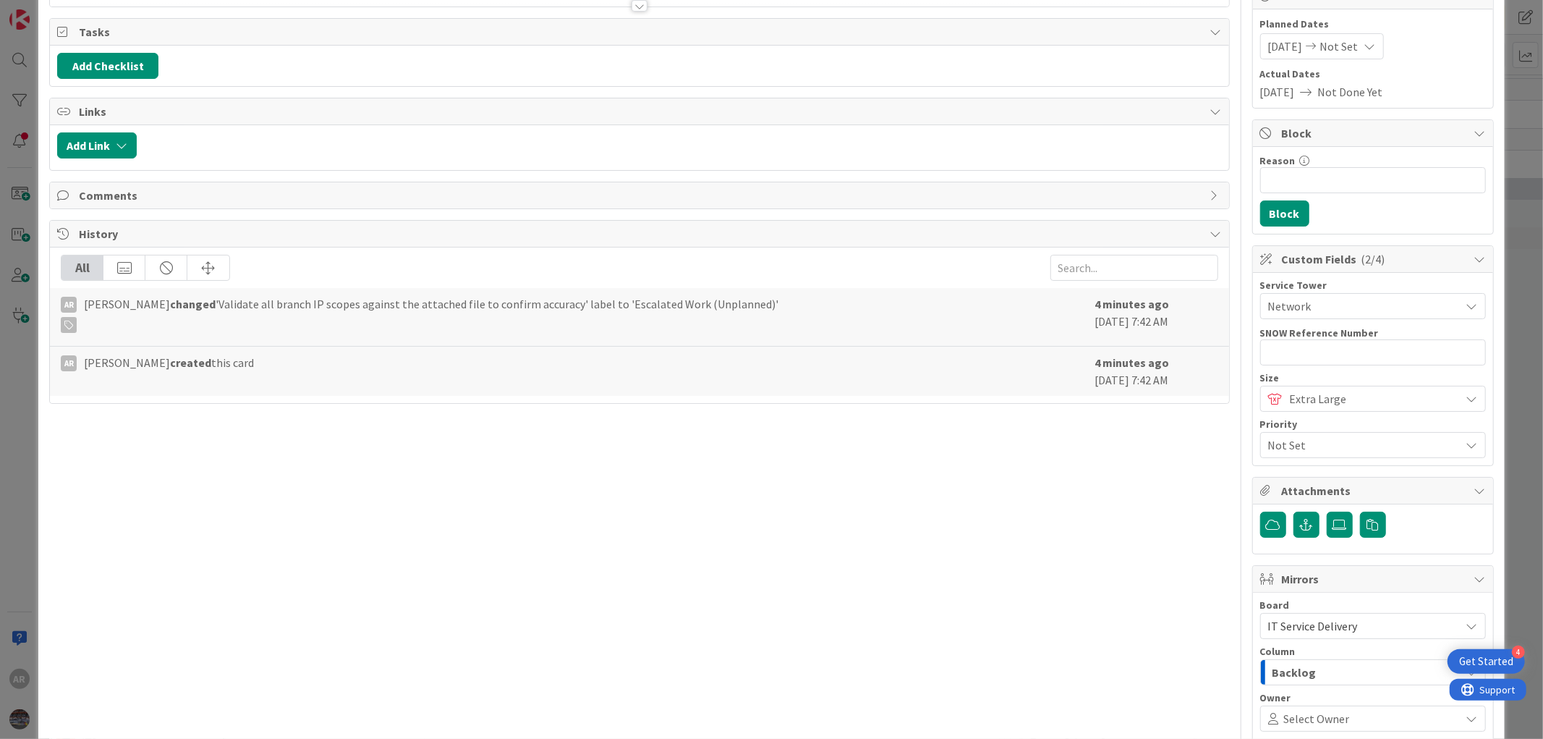
click at [1277, 391] on div "Extra Large" at bounding box center [1373, 399] width 226 height 26
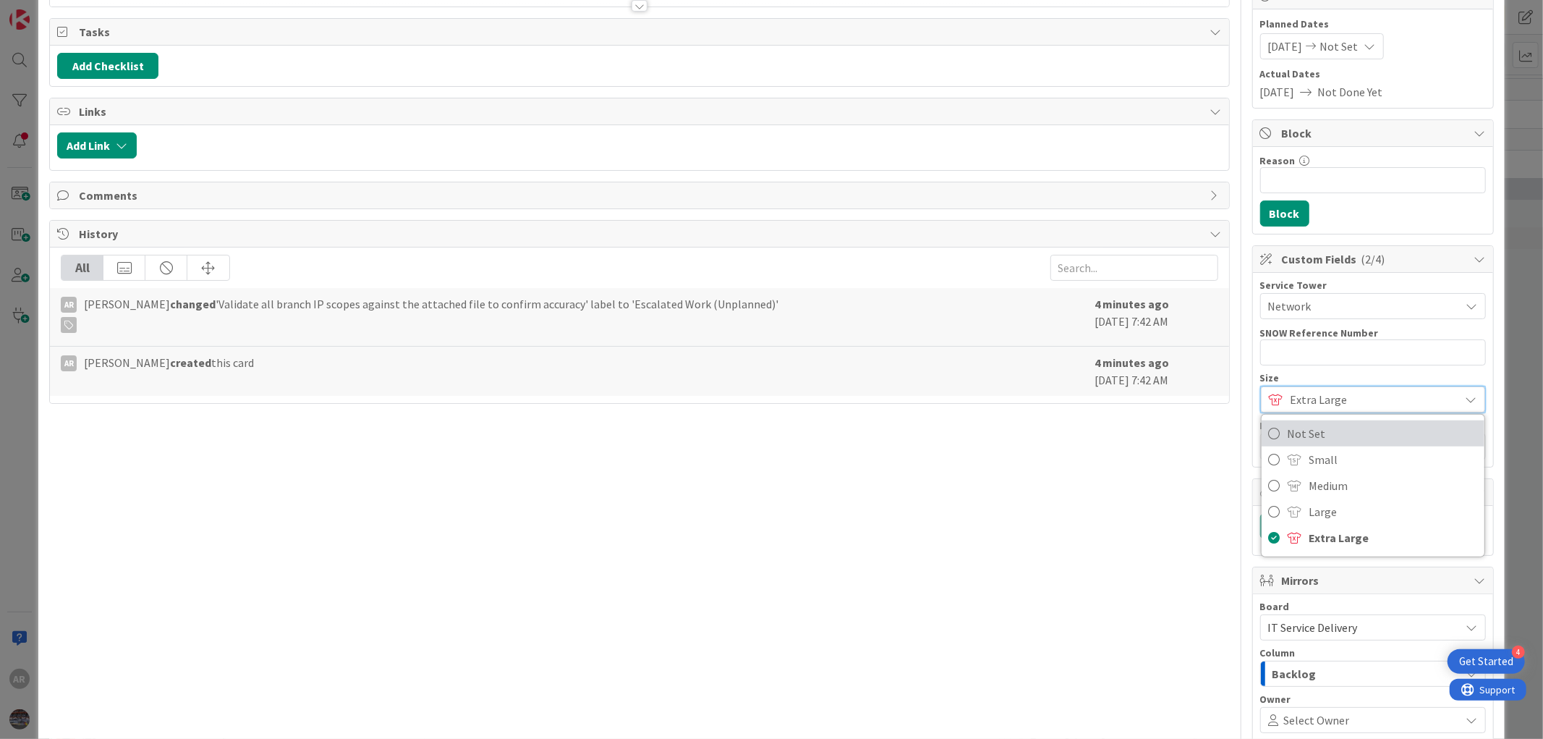
click at [1290, 428] on span "Not Set" at bounding box center [1383, 433] width 190 height 22
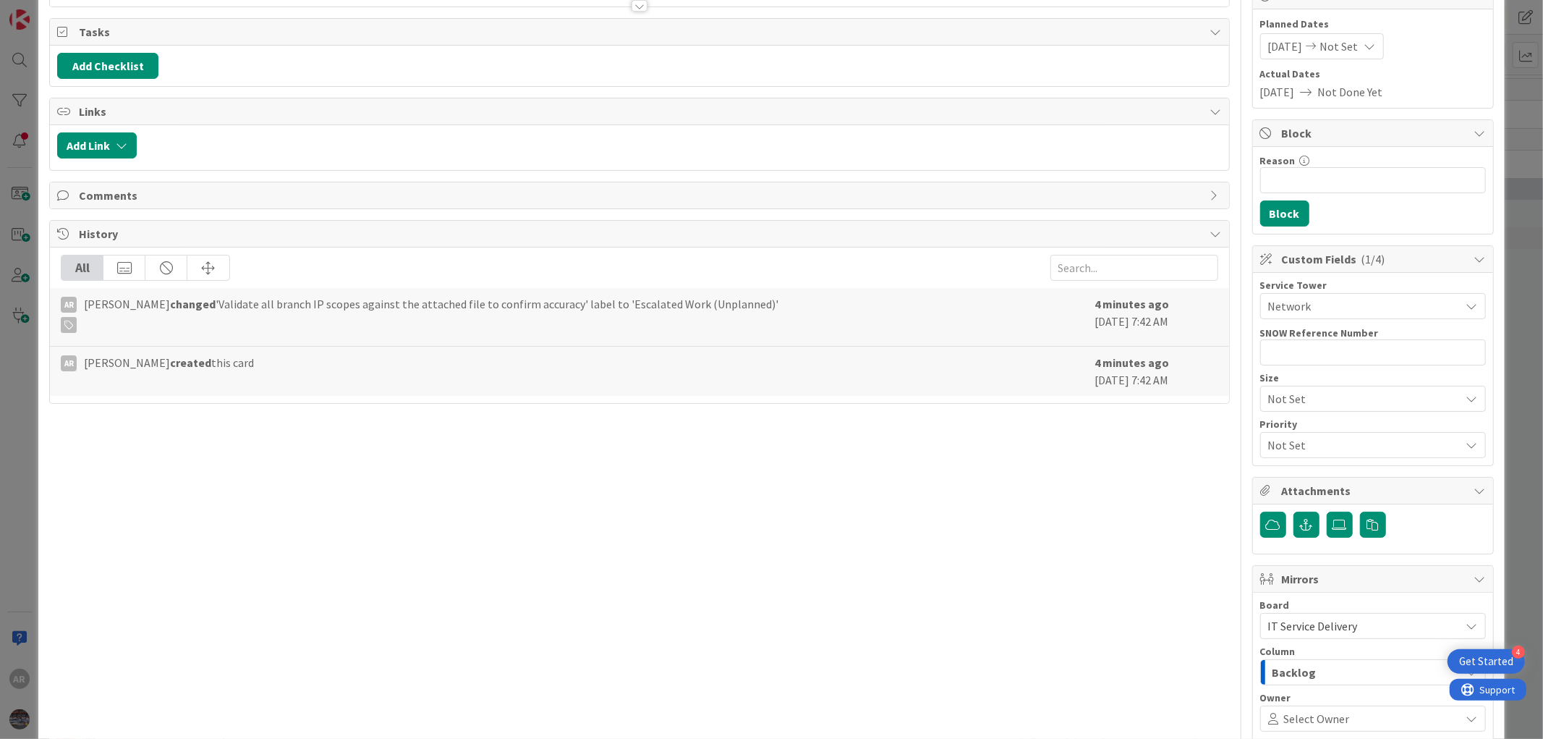
click at [1290, 439] on span "Not Set" at bounding box center [1360, 445] width 185 height 20
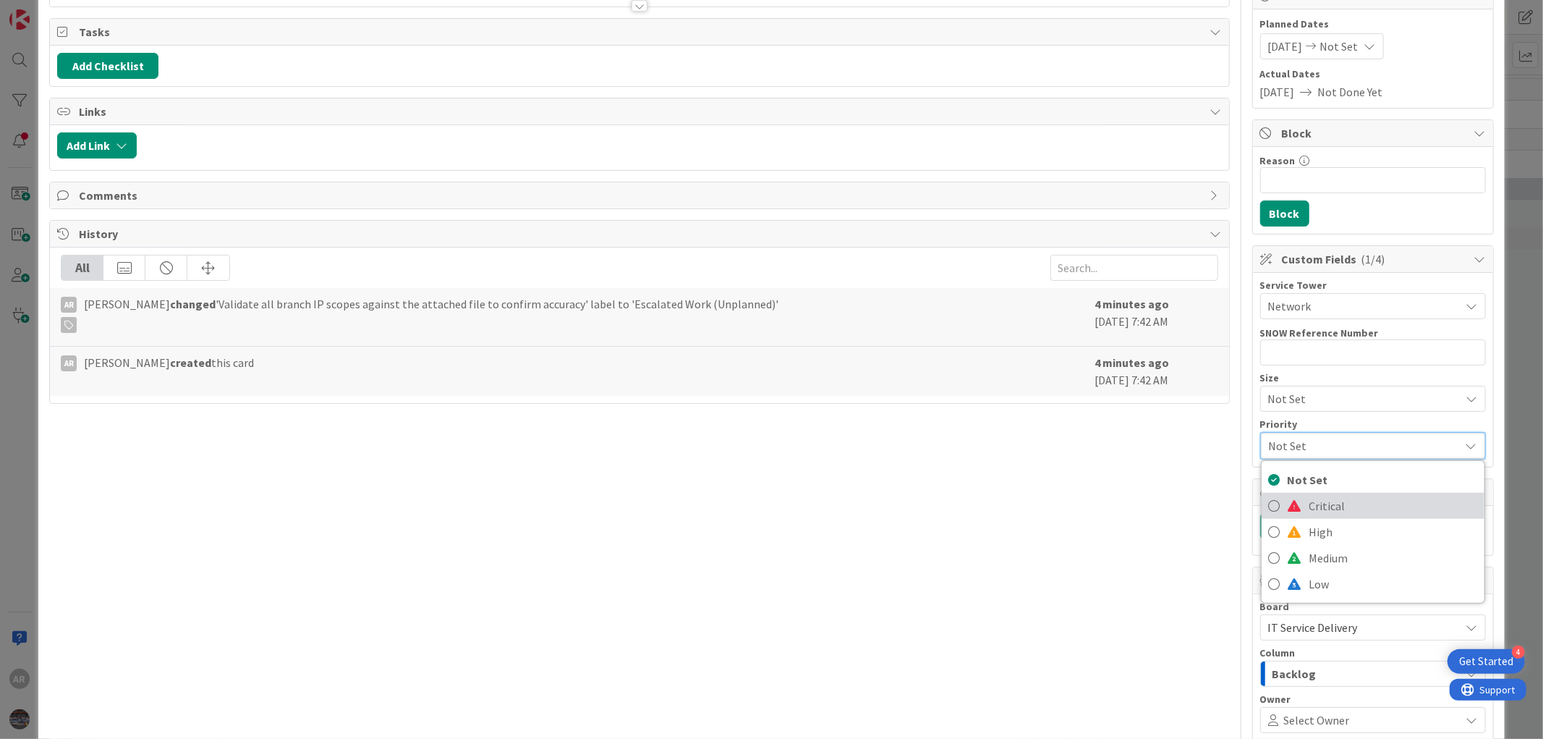
click at [1291, 503] on link "Critical" at bounding box center [1373, 506] width 223 height 26
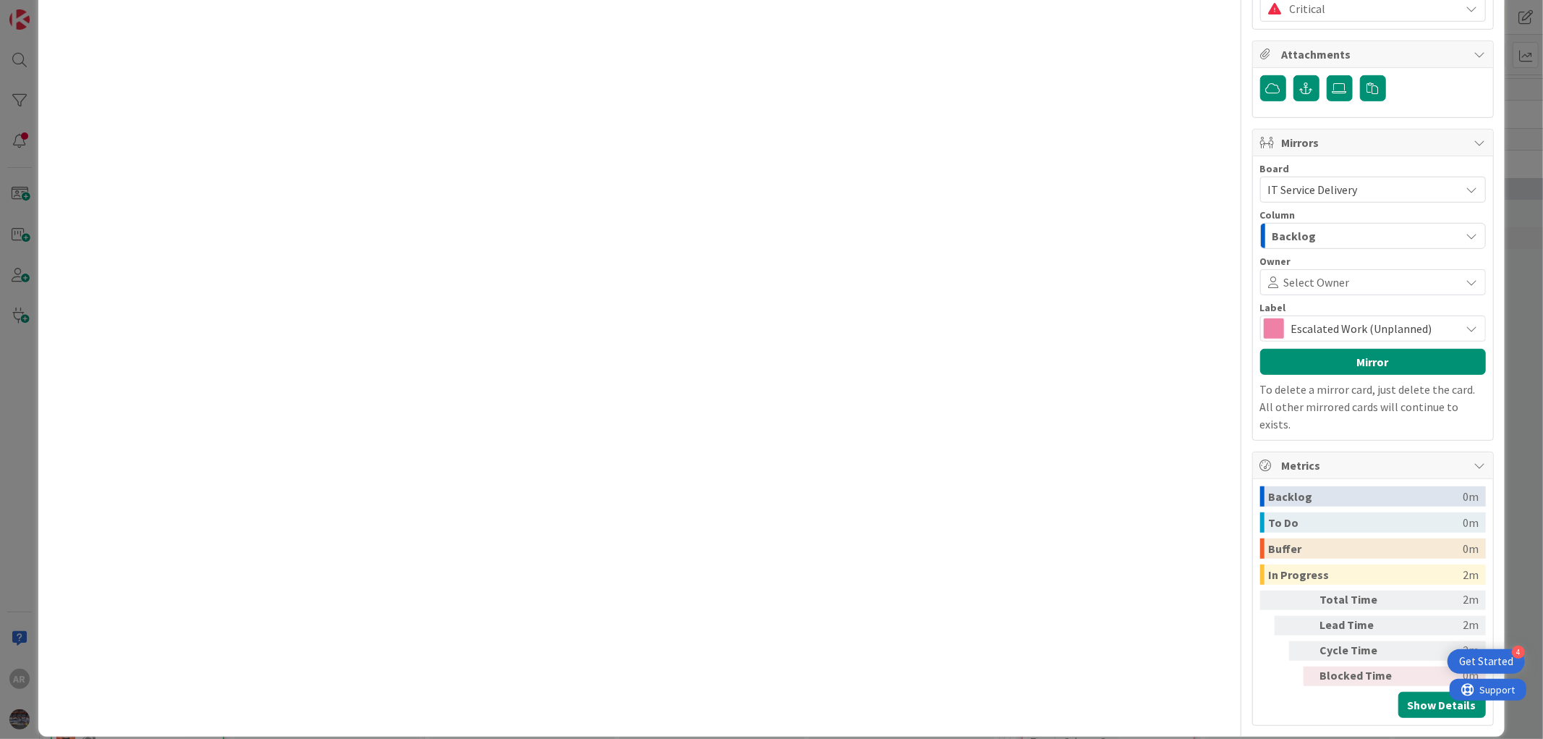
scroll to position [599, 0]
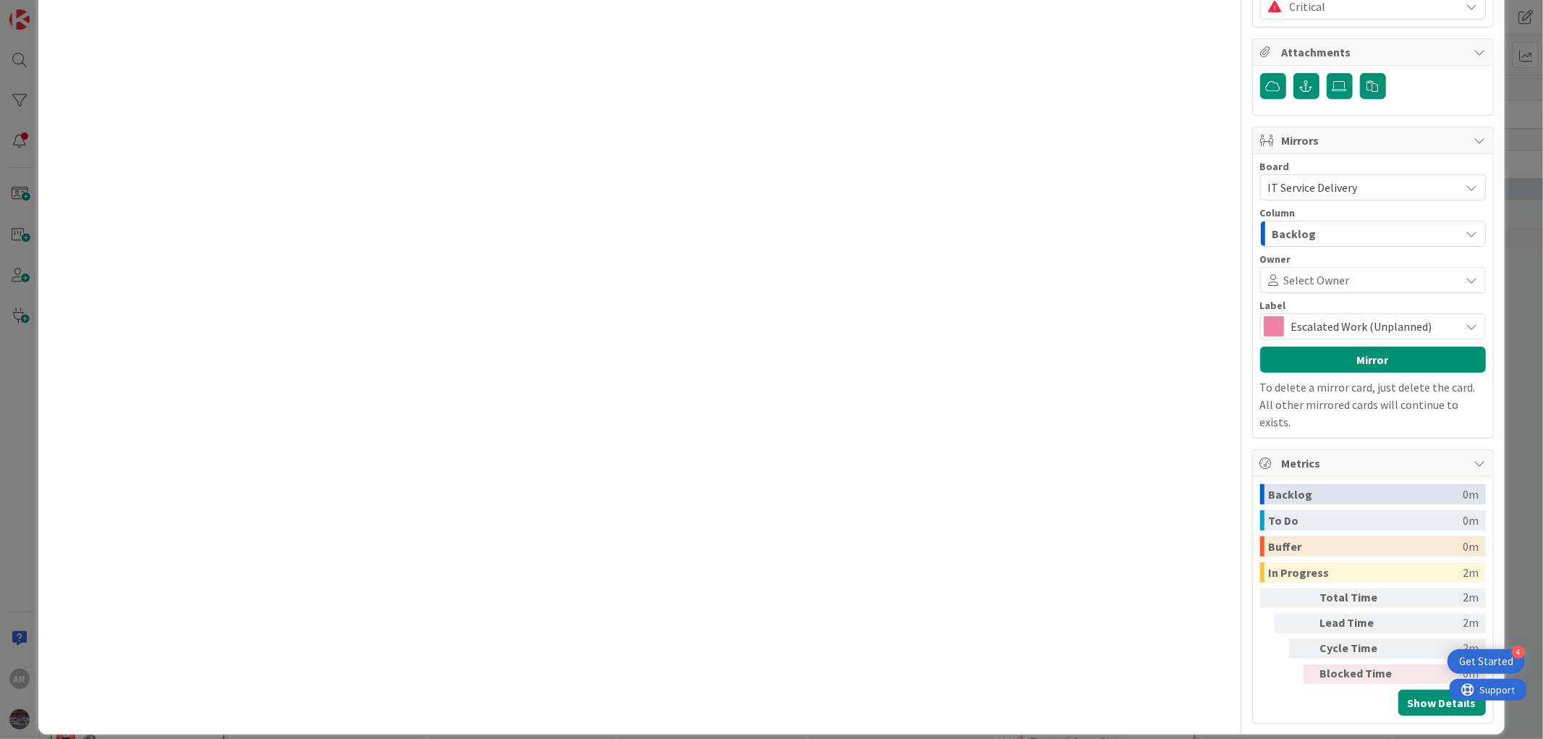
click at [1350, 279] on span at bounding box center [1403, 280] width 106 height 12
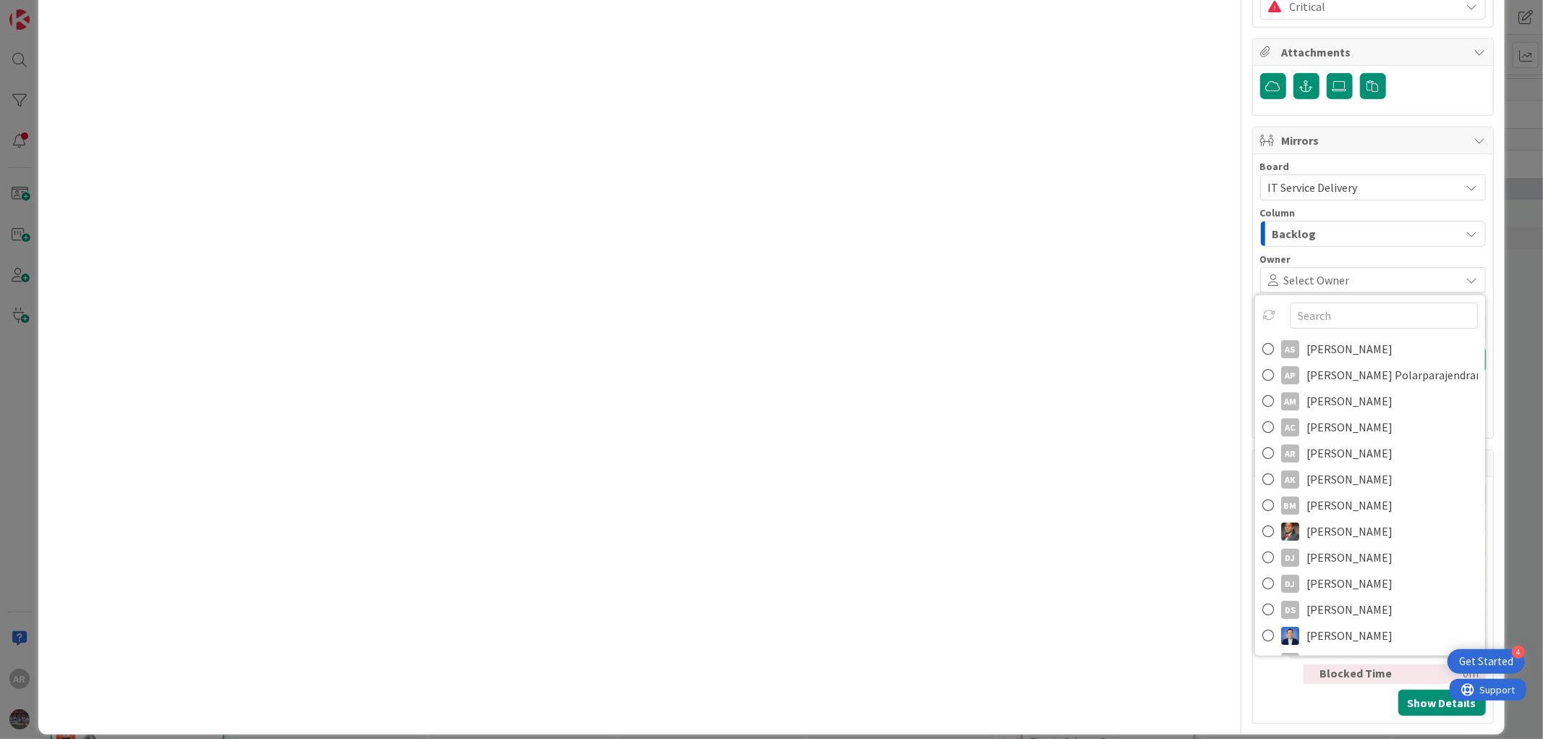
click at [1062, 342] on div "Title 75 / 128 Validate all branch IP scopes against the attached file to confi…" at bounding box center [639, 90] width 1180 height 1266
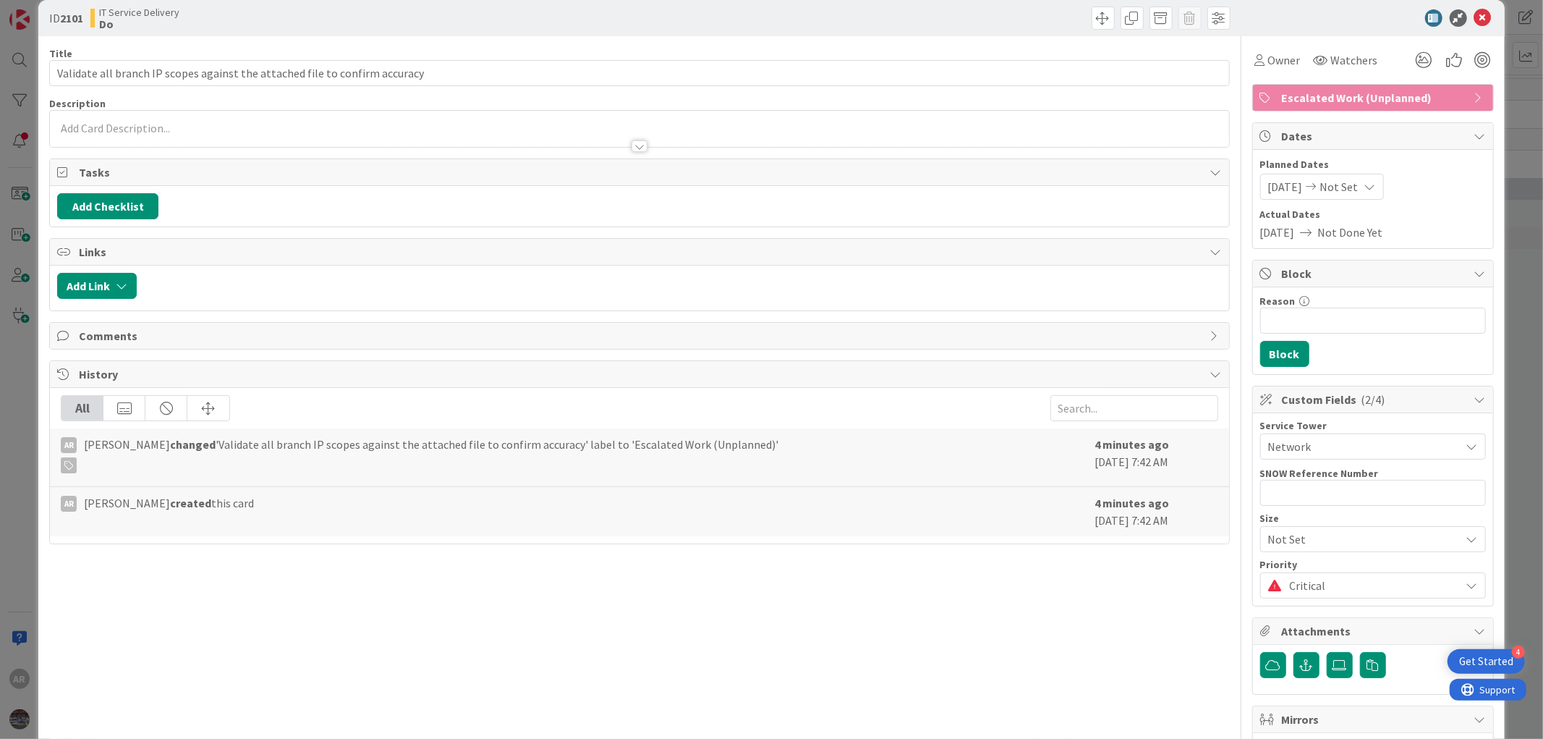
scroll to position [0, 0]
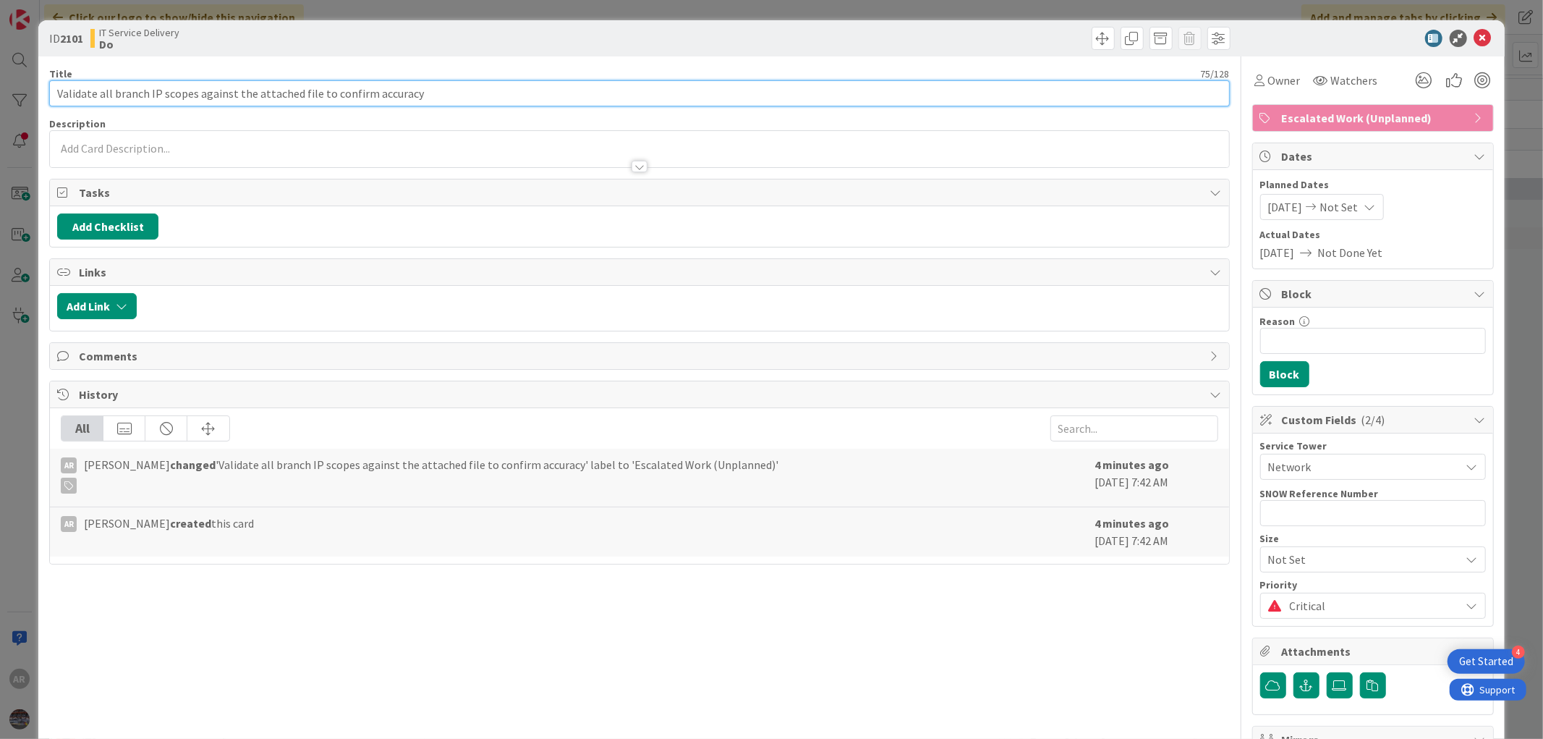
click at [415, 91] on input "Validate all branch IP scopes against the attached file to confirm accuracy" at bounding box center [639, 93] width 1180 height 26
click at [474, 91] on input "Validate all branch IP scopes against the attached file to confirm accuracy (Fi…" at bounding box center [639, 93] width 1180 height 26
click at [626, 88] on input "Validate all branch IP scopes against the attached file to confirm accuracy (Fi…" at bounding box center [639, 93] width 1180 height 26
type input "Validate all branch IP scopes against the attached file to confirm accuracy (Fi…"
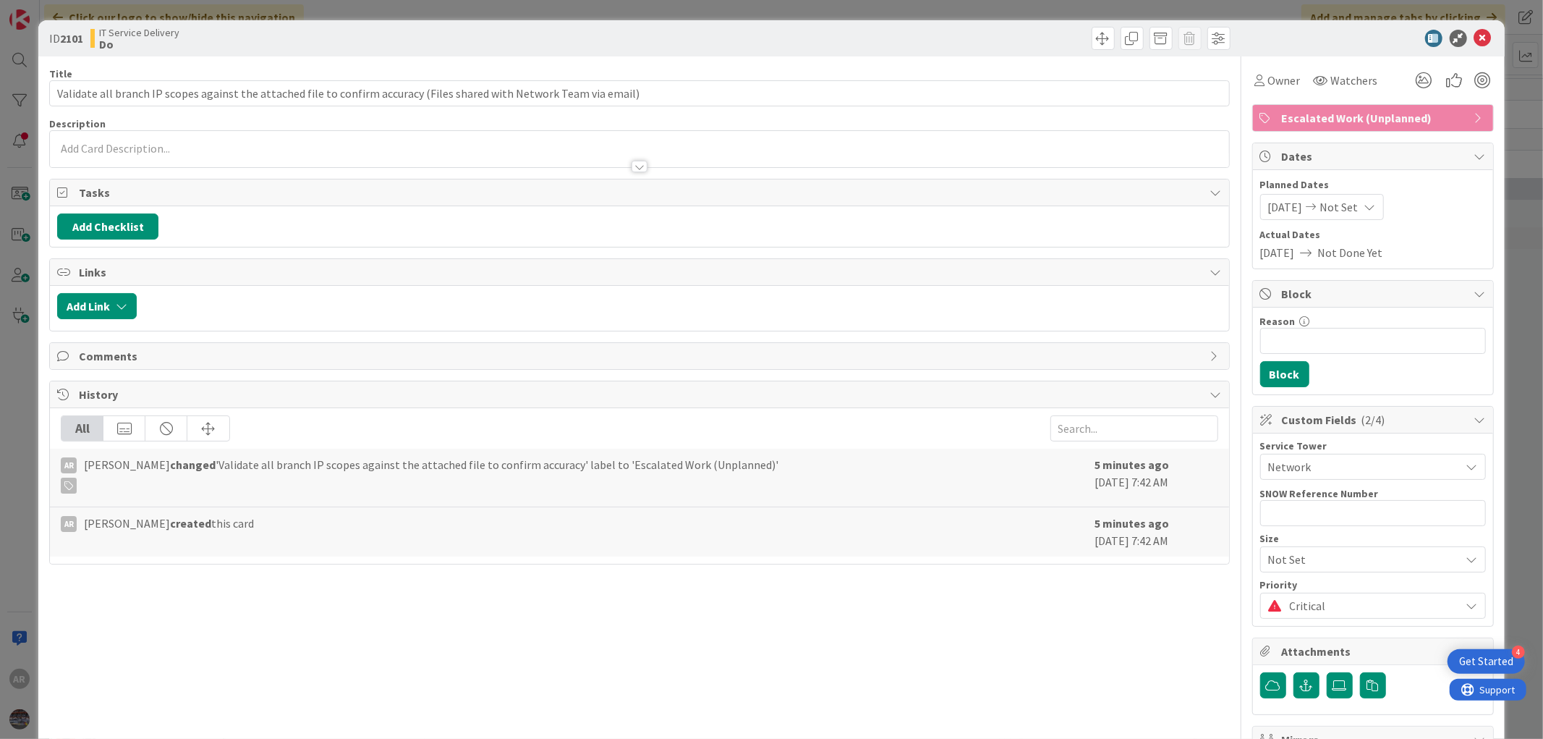
click at [106, 148] on p at bounding box center [639, 148] width 1164 height 17
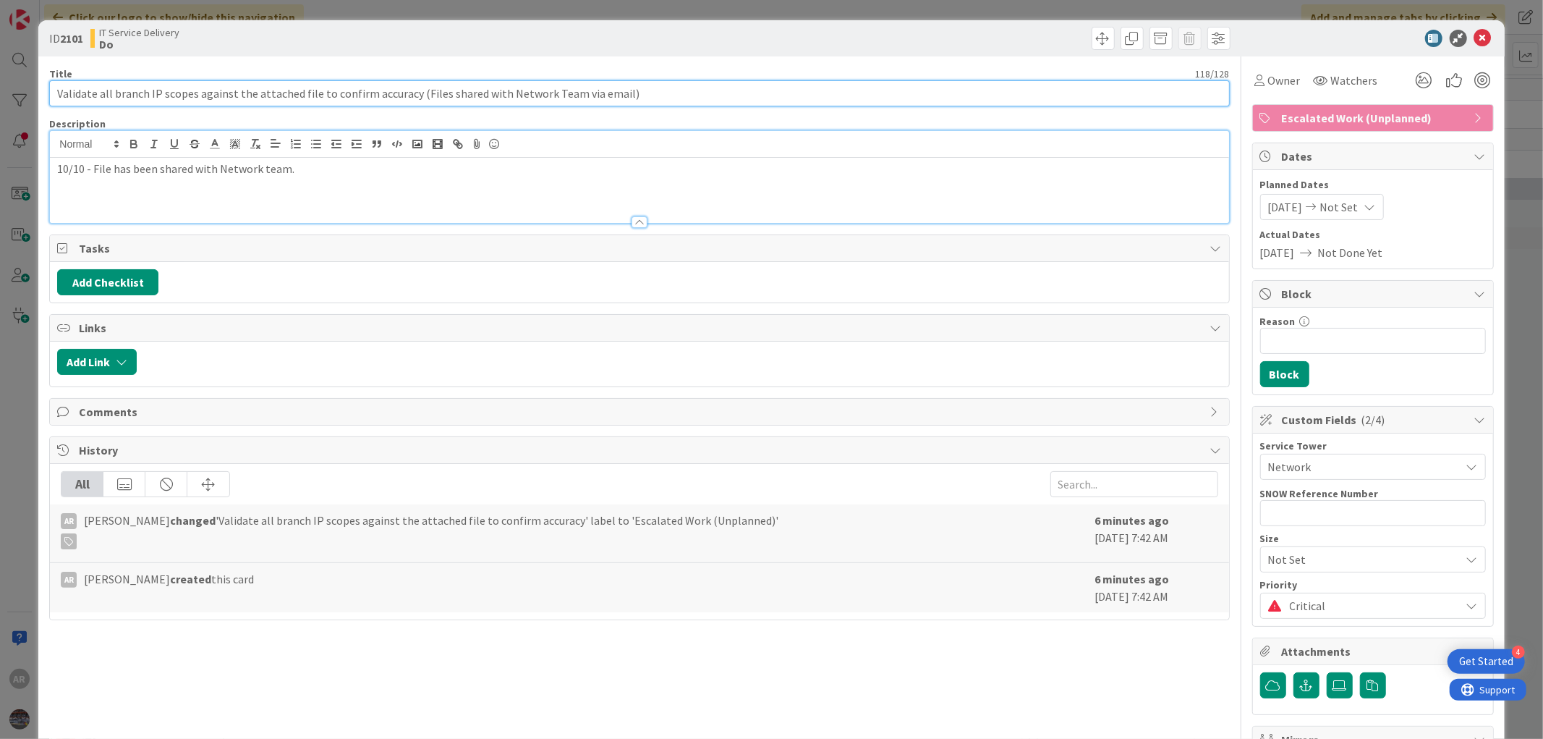
drag, startPoint x: 629, startPoint y: 88, endPoint x: 408, endPoint y: 98, distance: 221.5
click at [408, 98] on input "Validate all branch IP scopes against the attached file to confirm accuracy (Fi…" at bounding box center [639, 93] width 1180 height 26
click at [655, 91] on input "Validate all branch IP scopes against the attached file to confirm accuracy (Fi…" at bounding box center [639, 93] width 1180 height 26
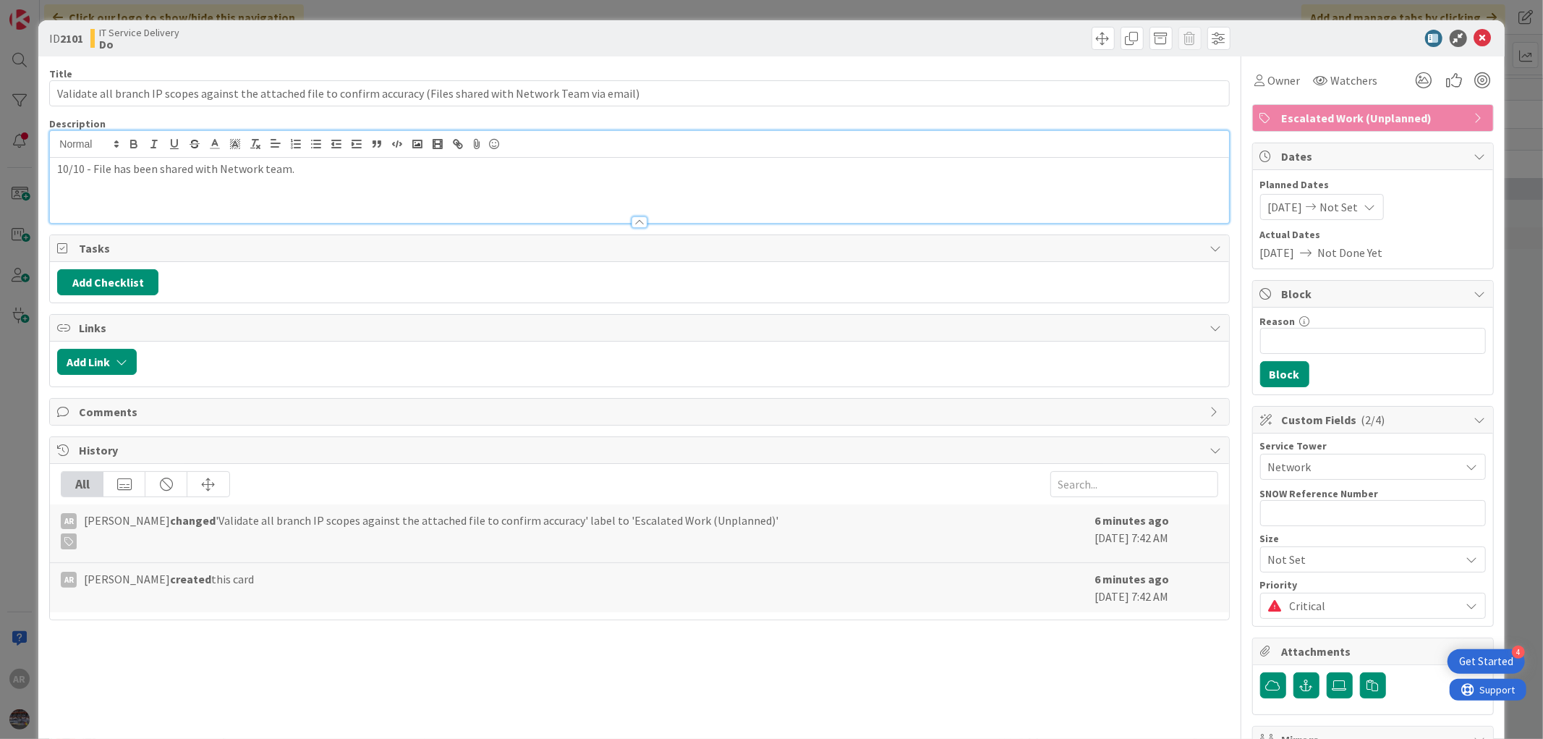
click at [322, 178] on div "10/10 - File has been shared with Network team." at bounding box center [639, 190] width 1178 height 65
click at [302, 169] on p "10/10 - File has been shared with Network team." at bounding box center [639, 169] width 1164 height 17
click at [540, 168] on p "10/10 - File has been shared with Network team. [PERSON_NAME] needed this befor…" at bounding box center [639, 169] width 1164 height 17
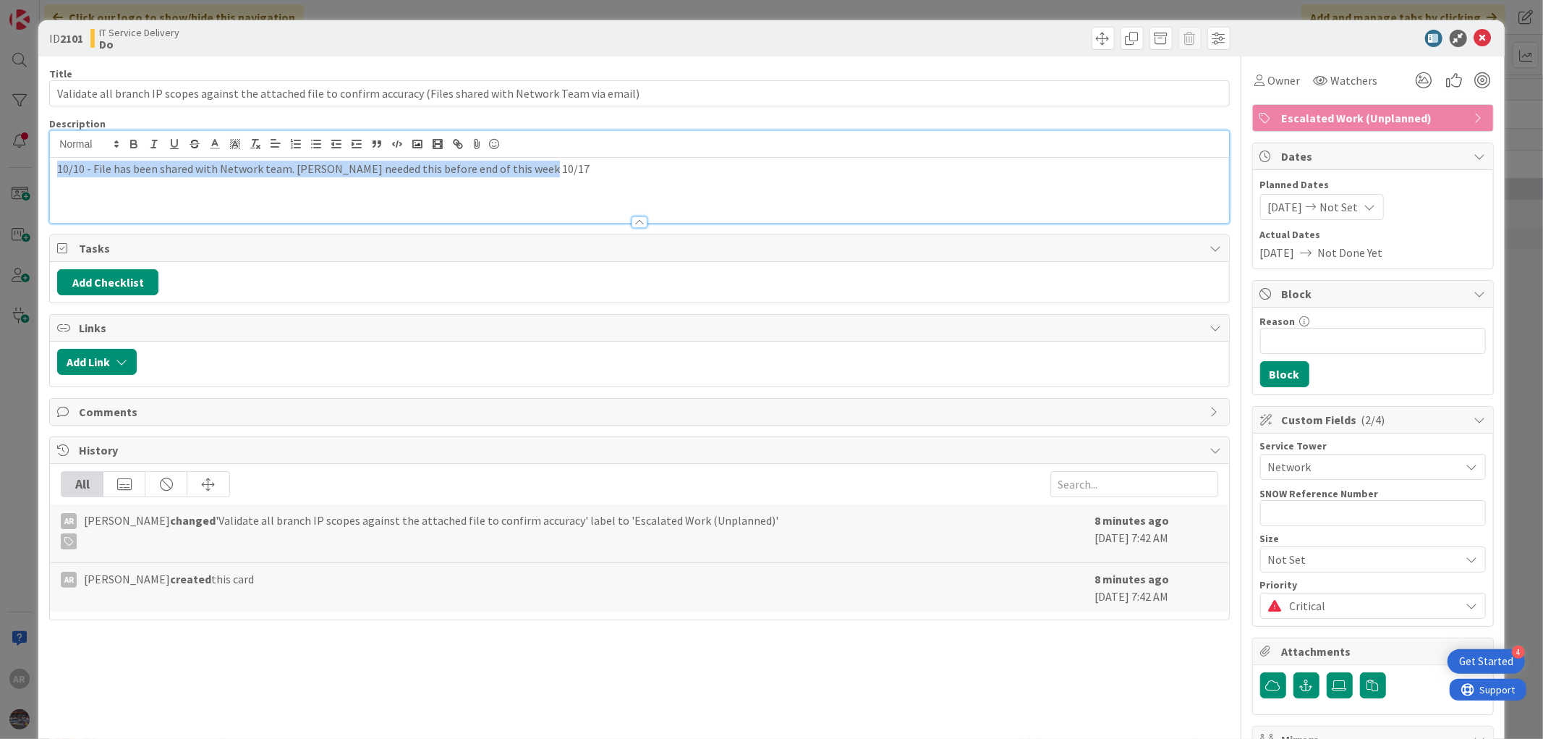
copy p "10/10 - File has been shared with Network team. [PERSON_NAME] needed this befor…"
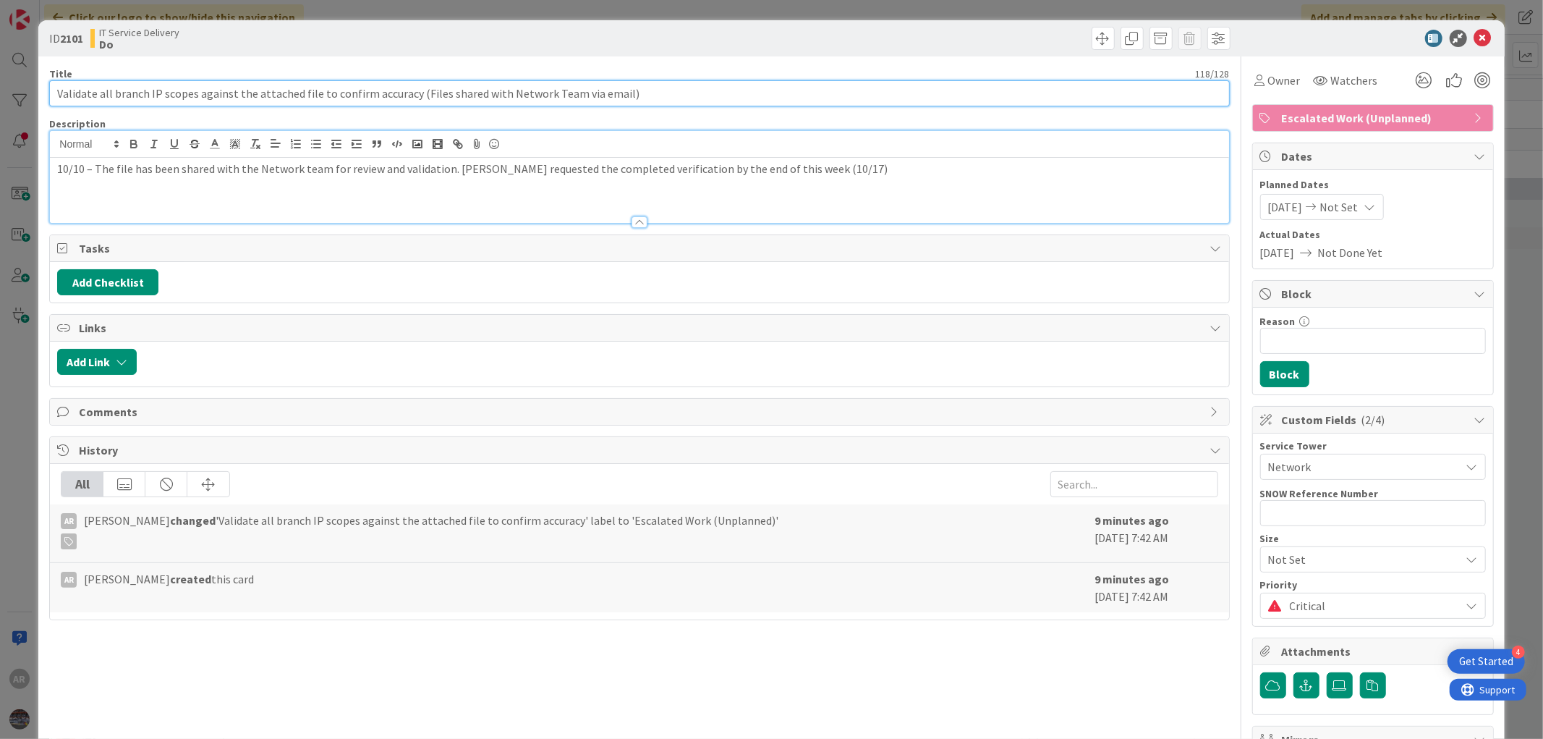
click at [293, 91] on input "Validate all branch IP scopes against the attached file to confirm accuracy (Fi…" at bounding box center [639, 93] width 1180 height 26
click at [466, 90] on input "Validate all branch IP scopes against the sheet (provided via em) to confirm ac…" at bounding box center [639, 93] width 1180 height 26
type input "Validate all branch IP scopes against the sheet (provided via email) to confirm…"
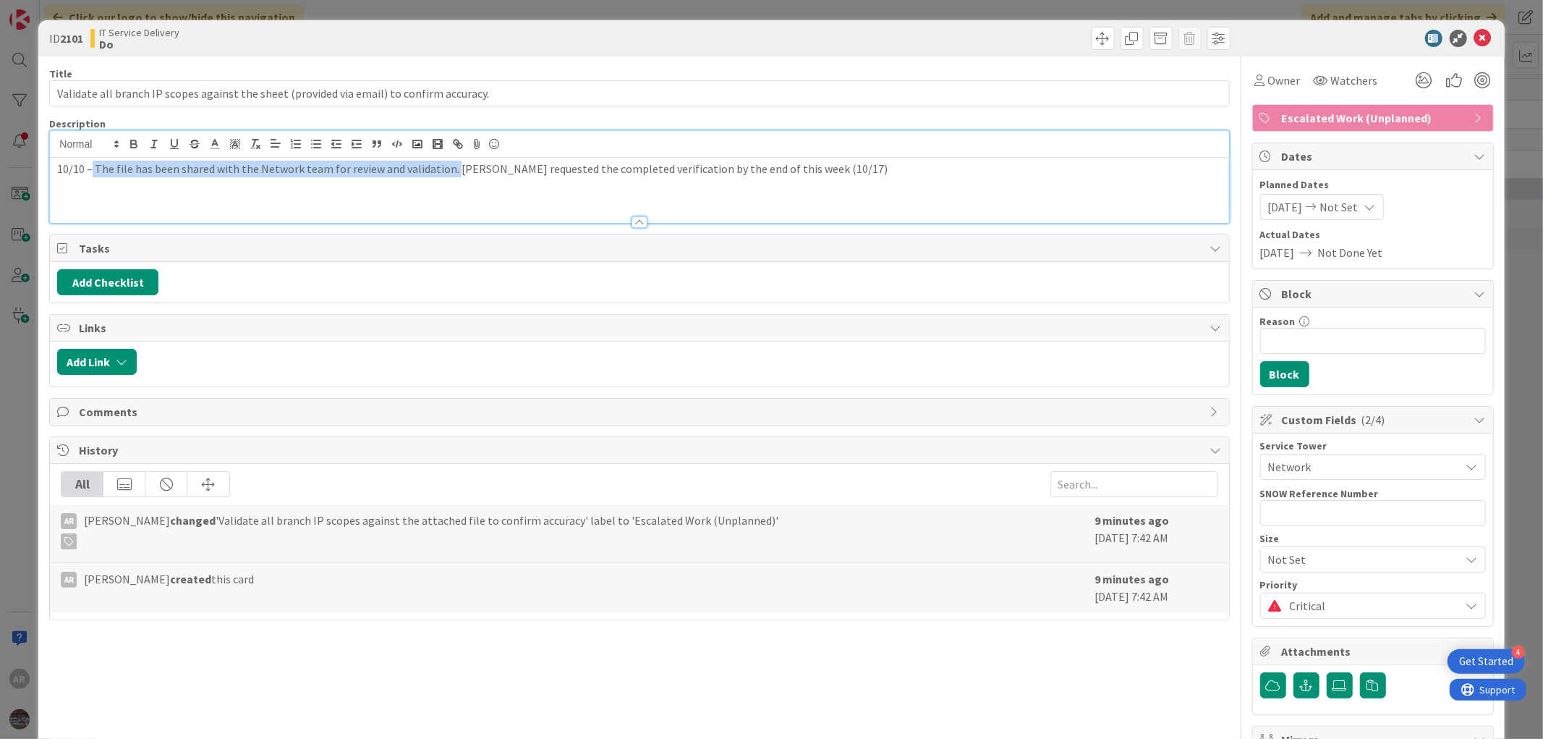
drag, startPoint x: 450, startPoint y: 168, endPoint x: 90, endPoint y: 192, distance: 361.1
click at [90, 192] on div "10/10 – The file has been shared with the Network team for review and validatio…" at bounding box center [639, 190] width 1178 height 65
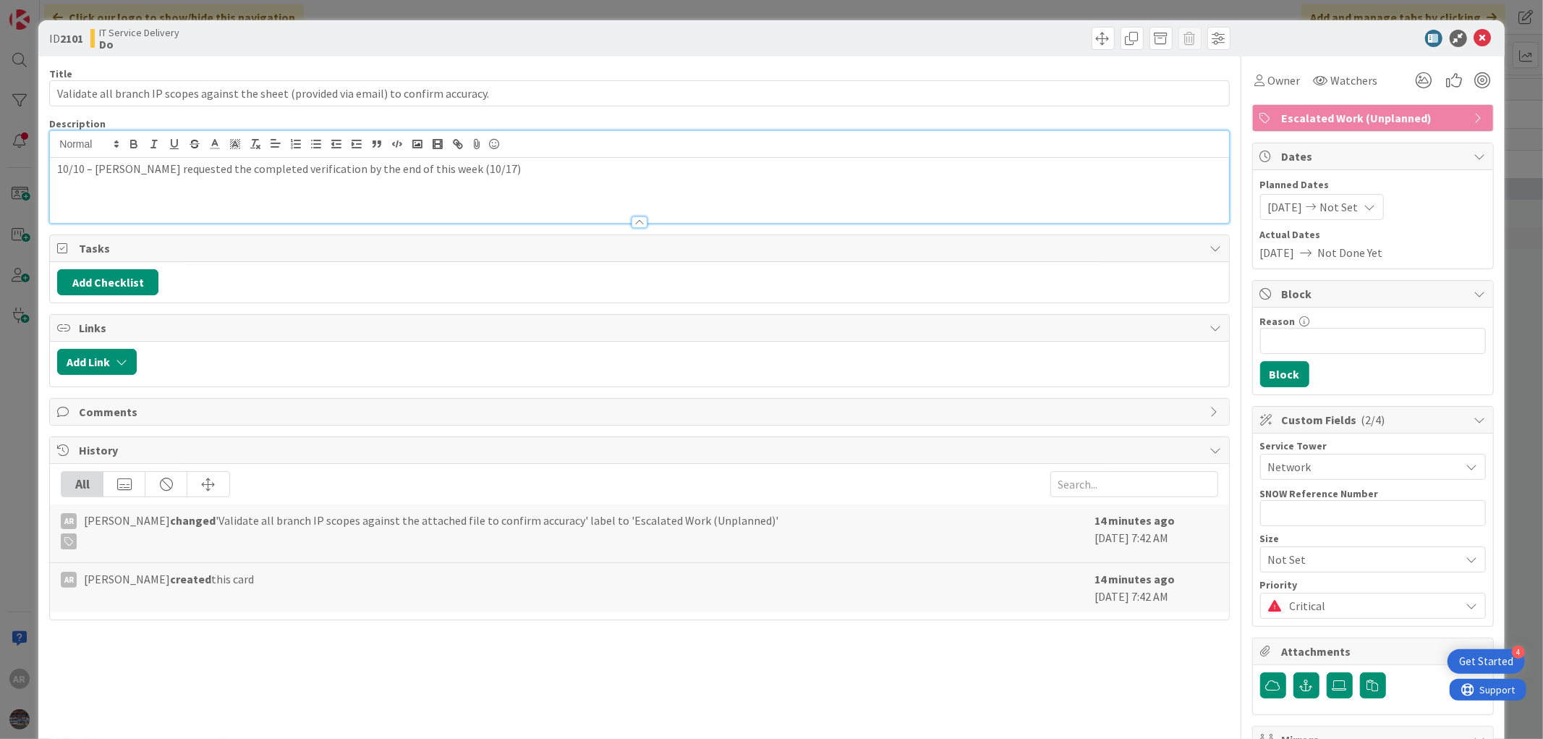
click at [472, 169] on p "10/10 – [PERSON_NAME] requested the completed verification by the end of this w…" at bounding box center [639, 169] width 1164 height 17
click at [59, 178] on p "The file has been shared with the Network team for review and validation." at bounding box center [639, 185] width 1164 height 17
click at [57, 189] on p "10/10- The file has been shared with the Network team for review and validation." at bounding box center [639, 185] width 1164 height 17
click at [1474, 37] on icon at bounding box center [1482, 38] width 17 height 17
